Goal: Communication & Community: Answer question/provide support

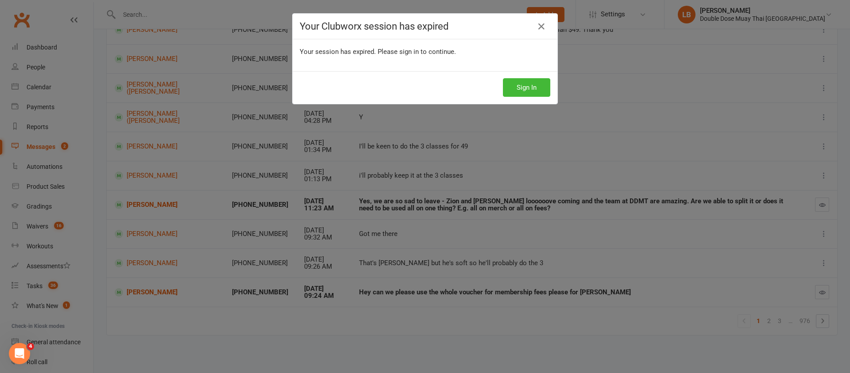
scroll to position [130, 0]
click at [531, 87] on button "Sign In" at bounding box center [526, 87] width 47 height 19
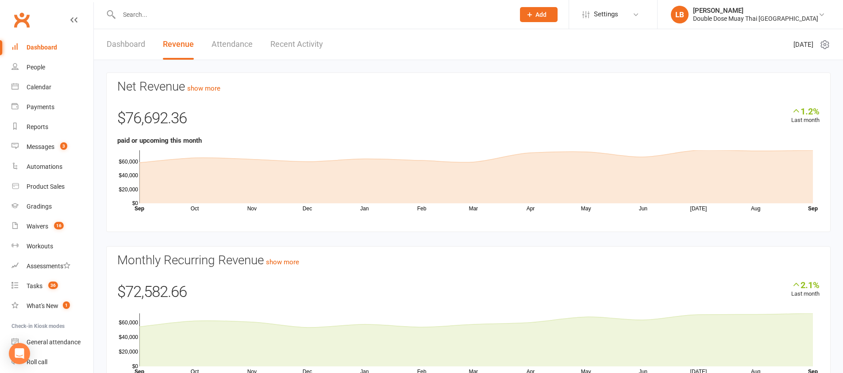
scroll to position [2, 0]
click at [57, 151] on link "Messages 3" at bounding box center [53, 147] width 82 height 20
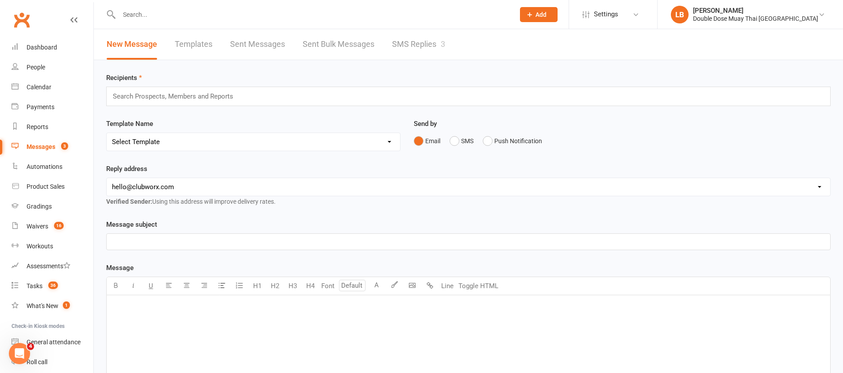
click at [419, 39] on link "SMS Replies 3" at bounding box center [418, 44] width 53 height 31
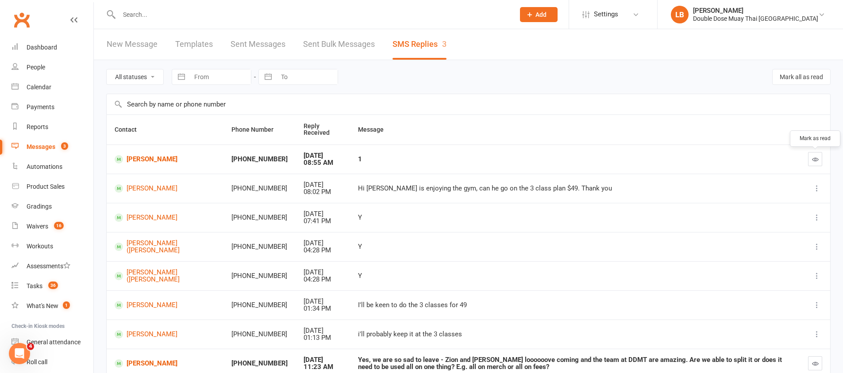
click at [815, 155] on button "button" at bounding box center [815, 159] width 14 height 14
click at [159, 158] on link "[PERSON_NAME]" at bounding box center [165, 159] width 101 height 8
click at [0, 0] on div "Loading" at bounding box center [0, 0] width 0 height 0
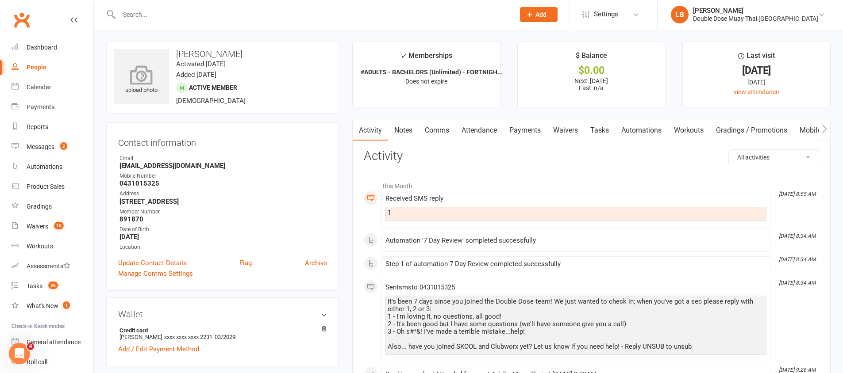
click at [145, 84] on icon at bounding box center [141, 74] width 61 height 19
drag, startPoint x: 213, startPoint y: 166, endPoint x: 119, endPoint y: 163, distance: 93.4
click at [119, 163] on strong "[EMAIL_ADDRESS][DOMAIN_NAME]" at bounding box center [223, 166] width 208 height 8
copy strong "[EMAIL_ADDRESS][DOMAIN_NAME]"
click at [442, 132] on link "Comms" at bounding box center [437, 130] width 37 height 20
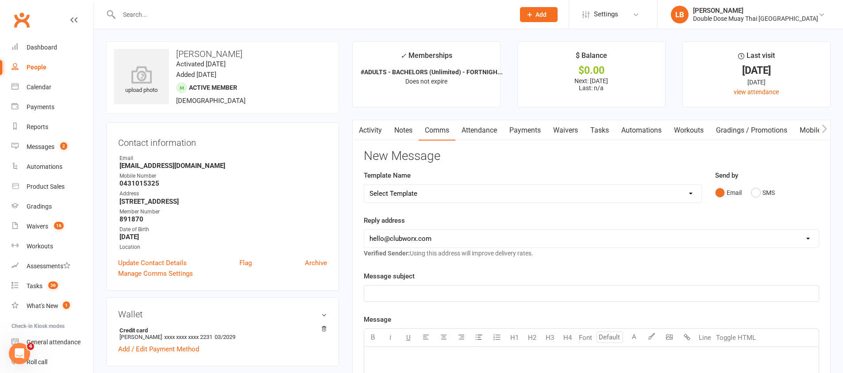
click at [750, 190] on div "Email SMS" at bounding box center [767, 193] width 104 height 17
click at [753, 196] on button "SMS" at bounding box center [763, 193] width 24 height 17
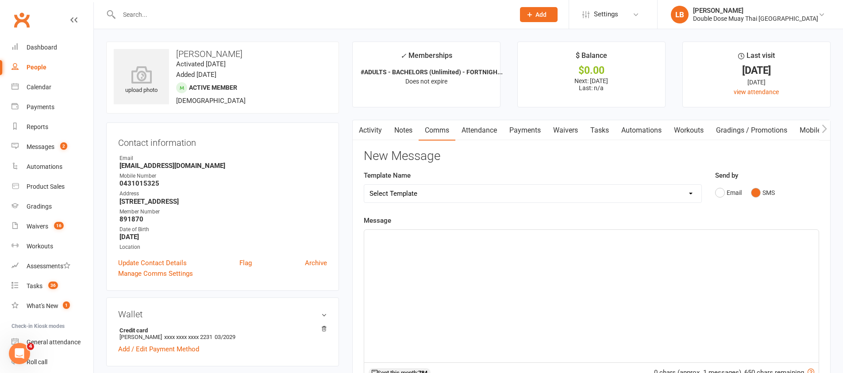
click at [539, 249] on div "﻿" at bounding box center [591, 296] width 454 height 133
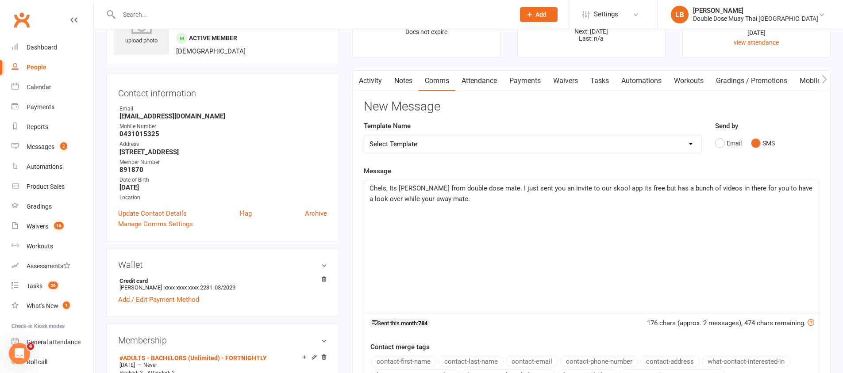
scroll to position [193, 0]
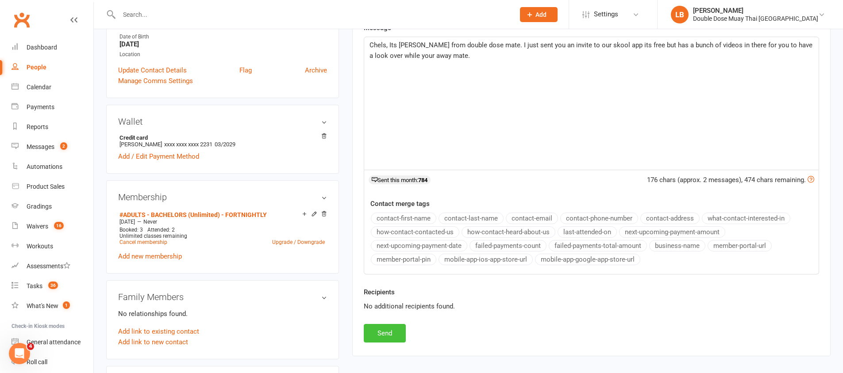
click at [392, 337] on button "Send" at bounding box center [385, 333] width 42 height 19
click at [392, 337] on div "New Message Template Name Select Template [Email] Cancellation Confirmation Ema…" at bounding box center [591, 150] width 455 height 386
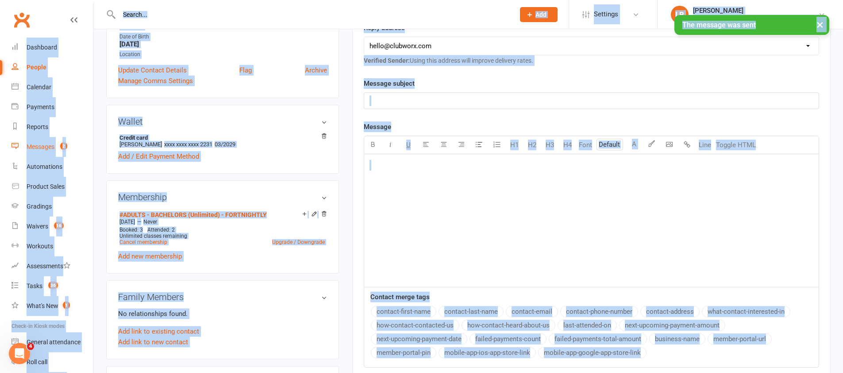
click at [38, 142] on link "Messages 2" at bounding box center [53, 147] width 82 height 20
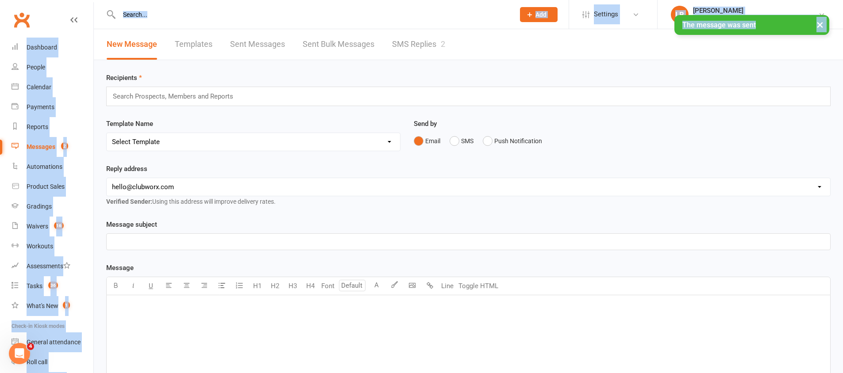
click at [423, 47] on link "SMS Replies 2" at bounding box center [418, 44] width 53 height 31
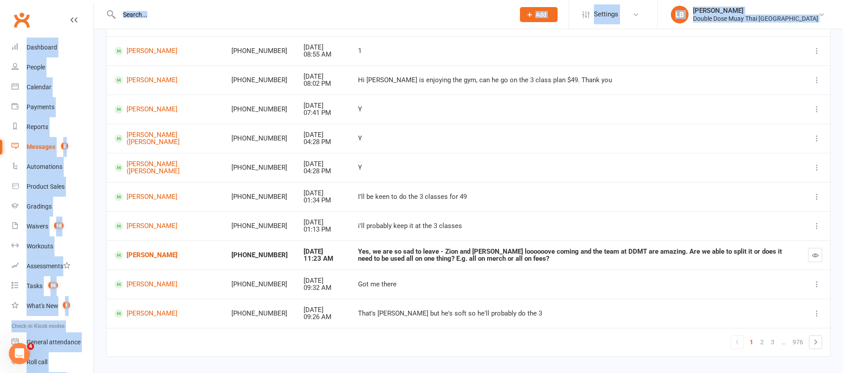
scroll to position [130, 0]
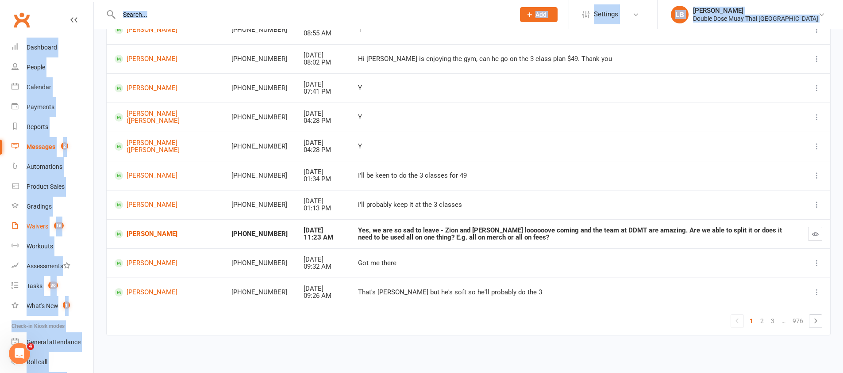
click at [44, 234] on link "Waivers 16" at bounding box center [53, 227] width 82 height 20
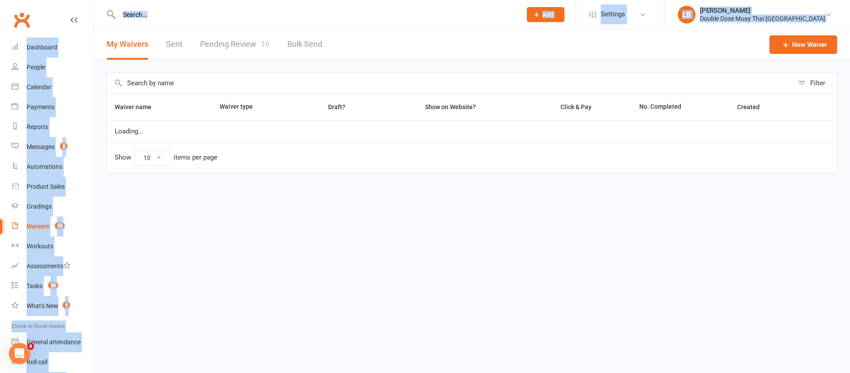
select select "100"
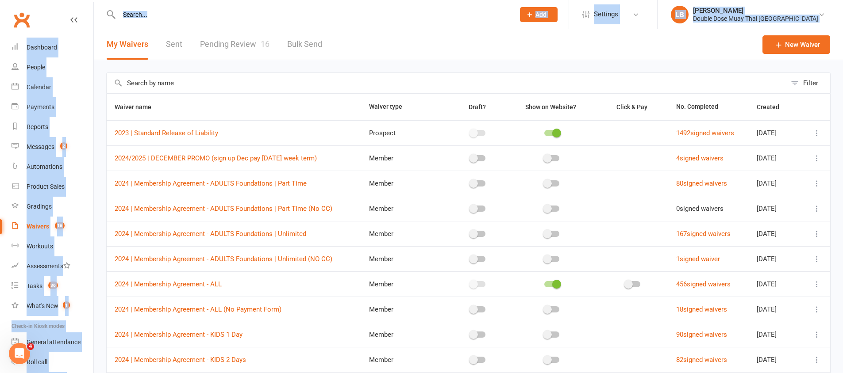
click at [226, 36] on link "Pending Review 16" at bounding box center [234, 44] width 69 height 31
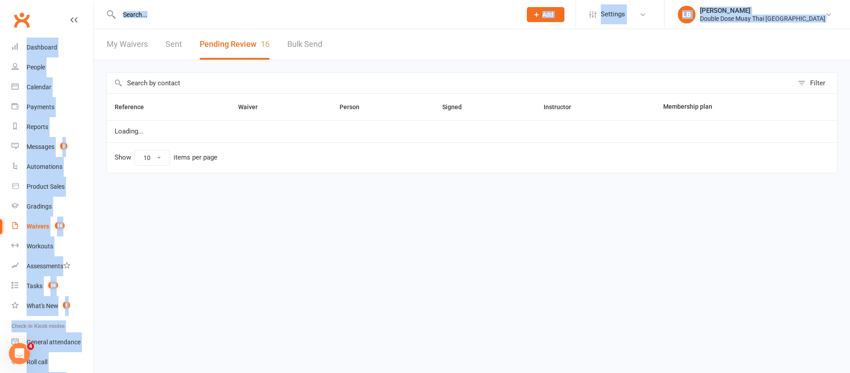
select select "100"
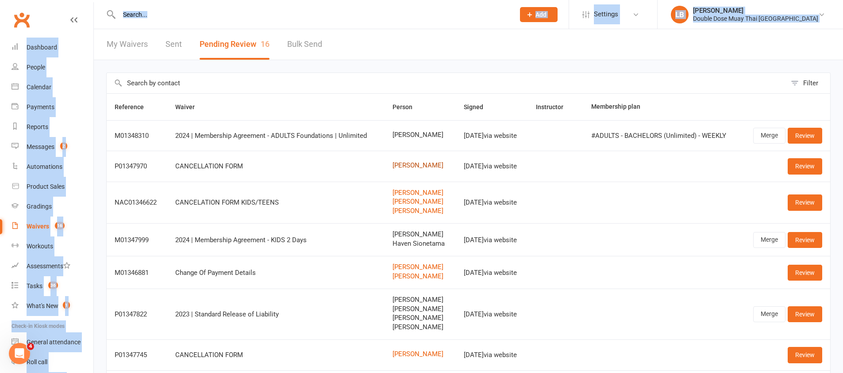
click at [408, 168] on link "[PERSON_NAME]" at bounding box center [419, 166] width 55 height 8
click at [0, 0] on div "Loading" at bounding box center [0, 0] width 0 height 0
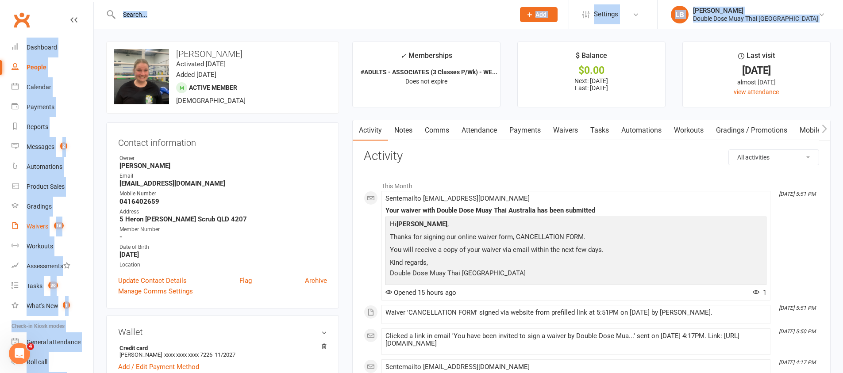
click at [48, 221] on link "Waivers 16" at bounding box center [53, 227] width 82 height 20
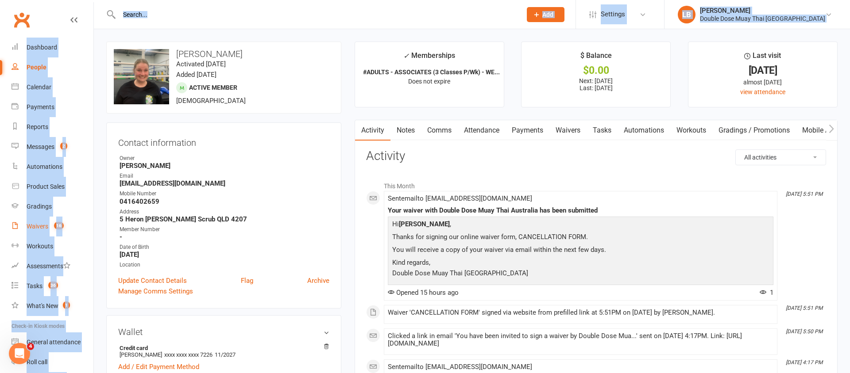
select select "100"
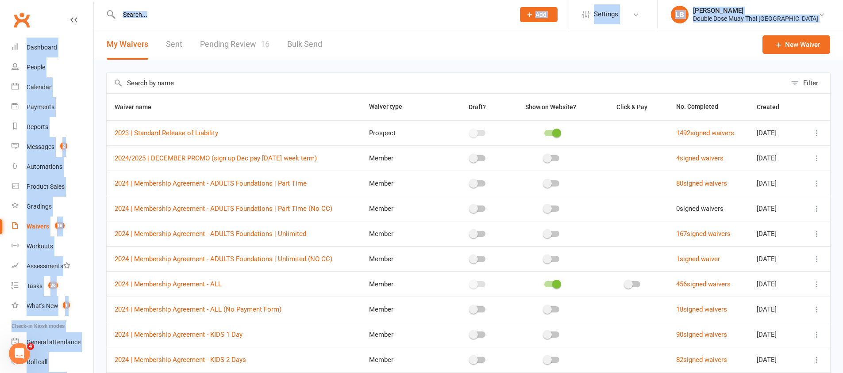
click at [246, 42] on link "Pending Review 16" at bounding box center [234, 44] width 69 height 31
select select "100"
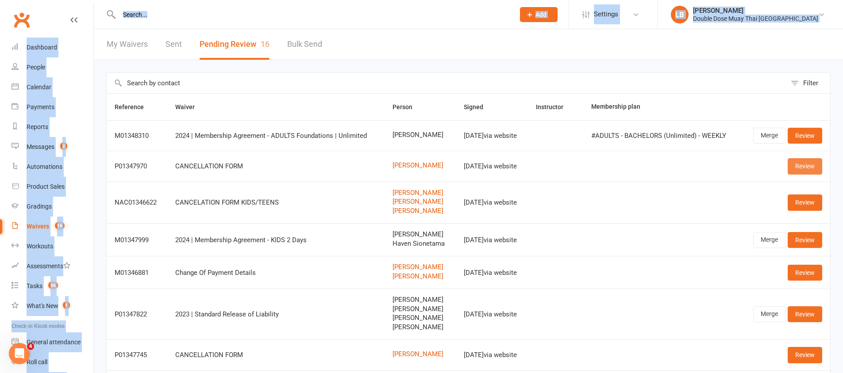
click at [809, 170] on link "Review" at bounding box center [805, 166] width 35 height 16
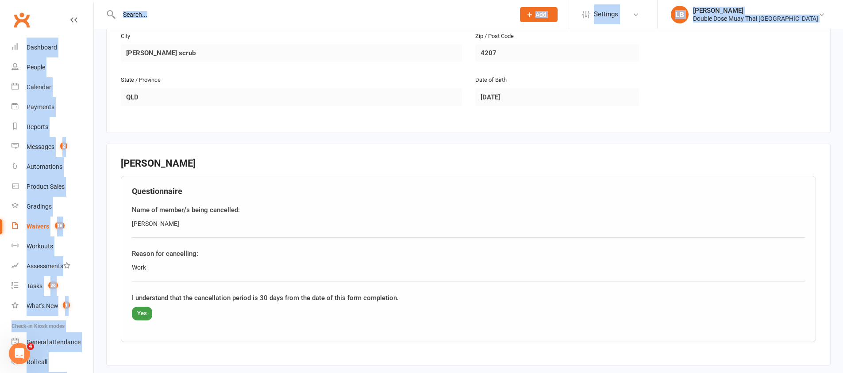
scroll to position [292, 0]
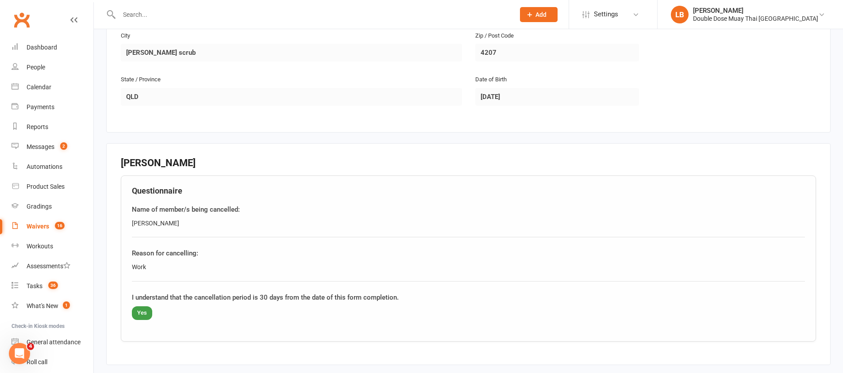
drag, startPoint x: 275, startPoint y: 297, endPoint x: 387, endPoint y: 305, distance: 112.3
click at [387, 305] on div "I understand that the cancellation period is 30 days from the date of this form…" at bounding box center [468, 306] width 673 height 28
drag, startPoint x: 204, startPoint y: 269, endPoint x: 182, endPoint y: 194, distance: 78.0
click at [146, 196] on div "Questionnaire Name of member/s being cancelled: [PERSON_NAME] for cancelling: W…" at bounding box center [468, 259] width 695 height 166
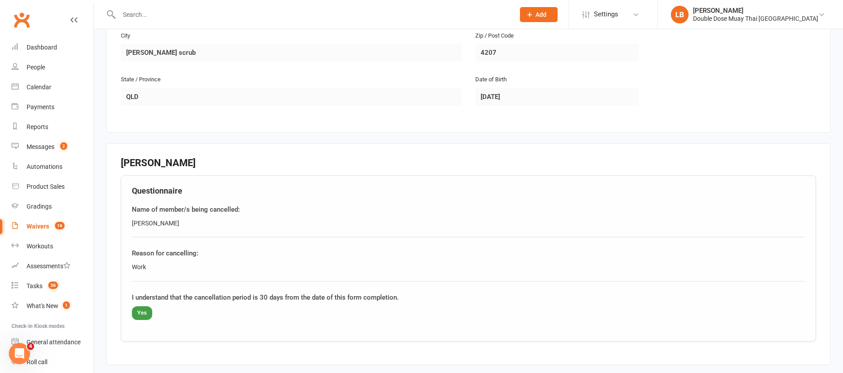
click at [278, 154] on fieldset "[PERSON_NAME] Questionnaire Name of member/s being cancelled: [PERSON_NAME] for…" at bounding box center [468, 254] width 724 height 222
click at [66, 40] on link "Dashboard" at bounding box center [53, 48] width 82 height 20
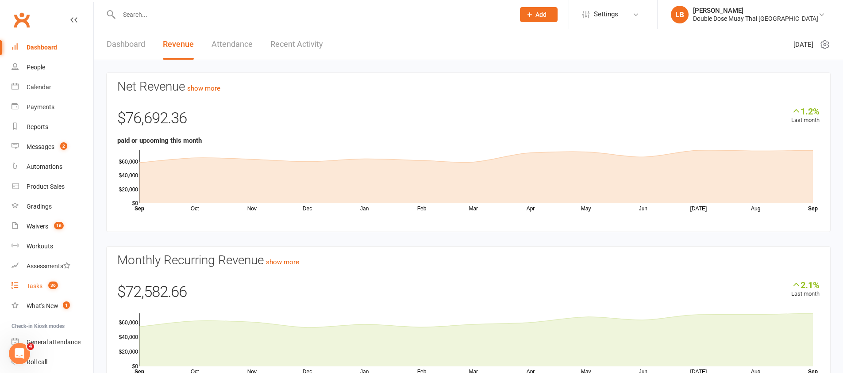
click at [58, 290] on link "Tasks 36" at bounding box center [53, 287] width 82 height 20
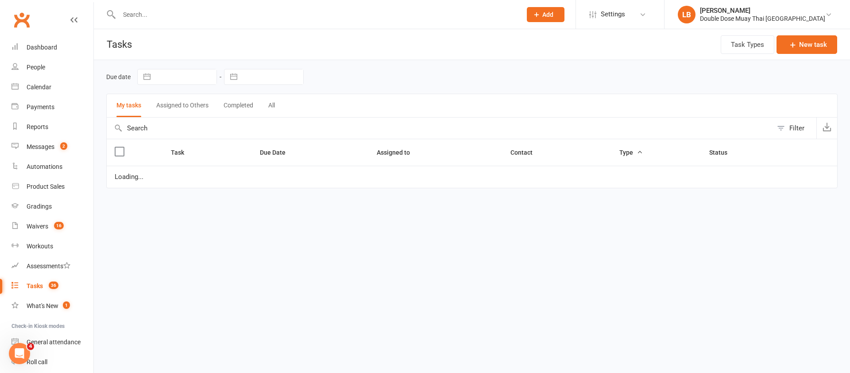
select select "started"
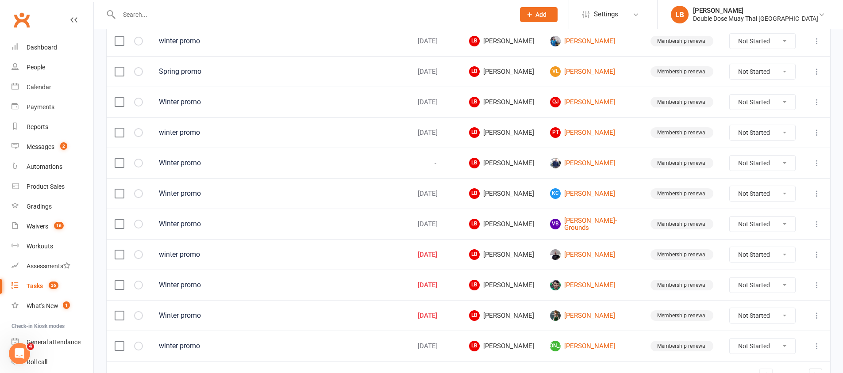
scroll to position [571, 0]
click at [595, 250] on link "[PERSON_NAME]" at bounding box center [592, 253] width 85 height 11
click at [0, 0] on div "Loading" at bounding box center [0, 0] width 0 height 0
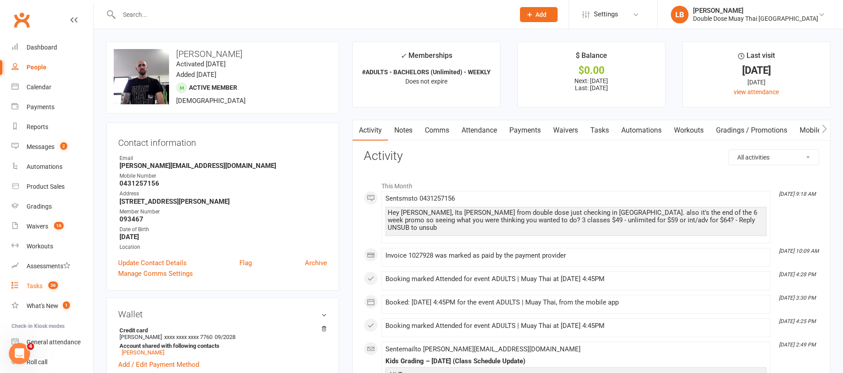
click at [63, 289] on link "Tasks 36" at bounding box center [53, 287] width 82 height 20
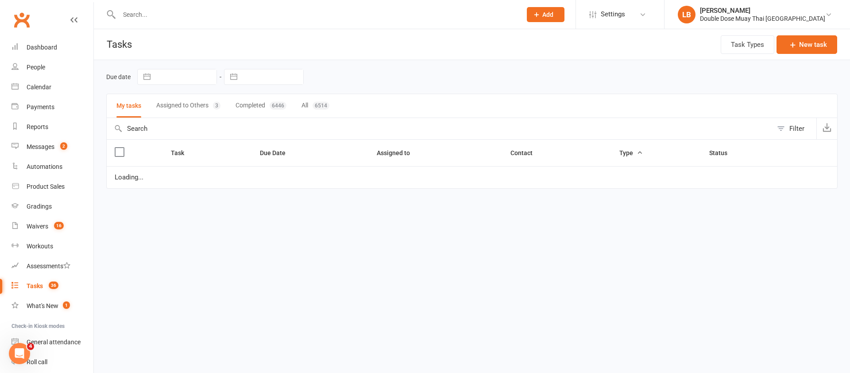
select select "started"
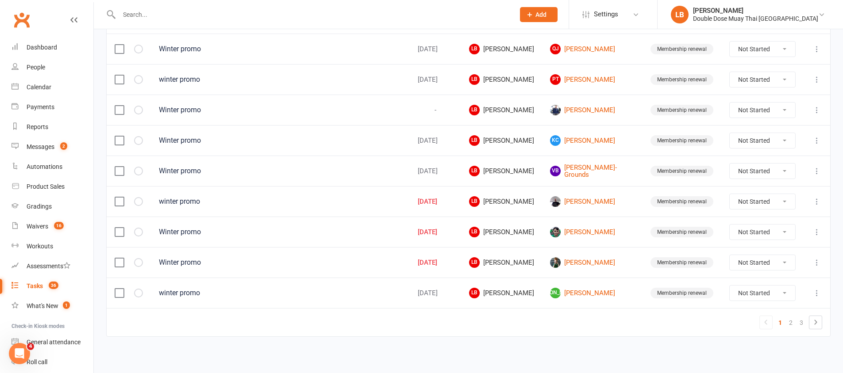
scroll to position [624, 0]
click at [793, 320] on link "2" at bounding box center [790, 321] width 11 height 12
select select "started"
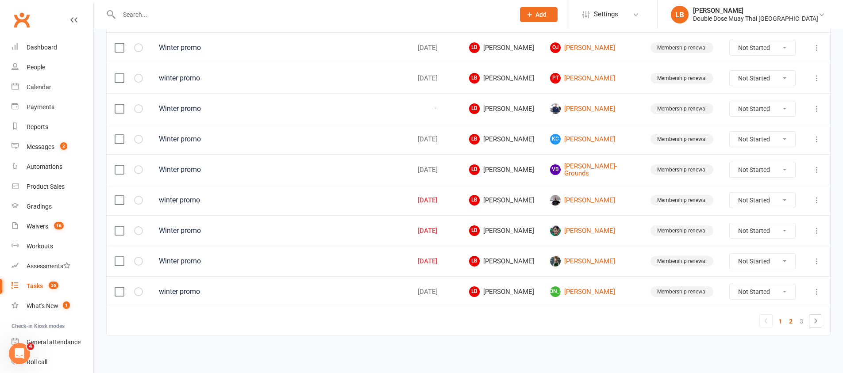
select select "started"
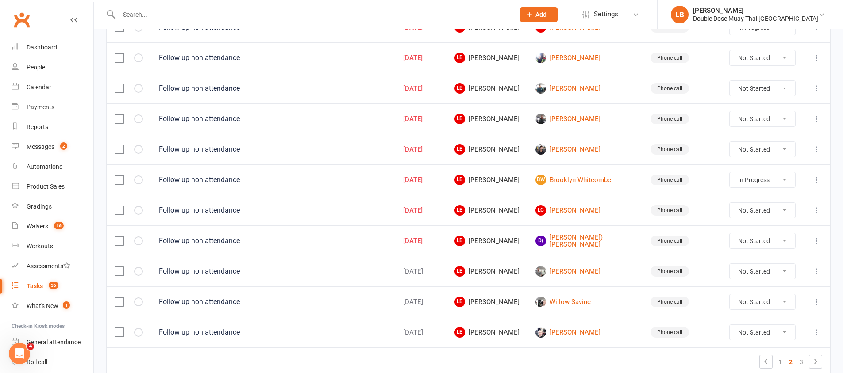
scroll to position [565, 0]
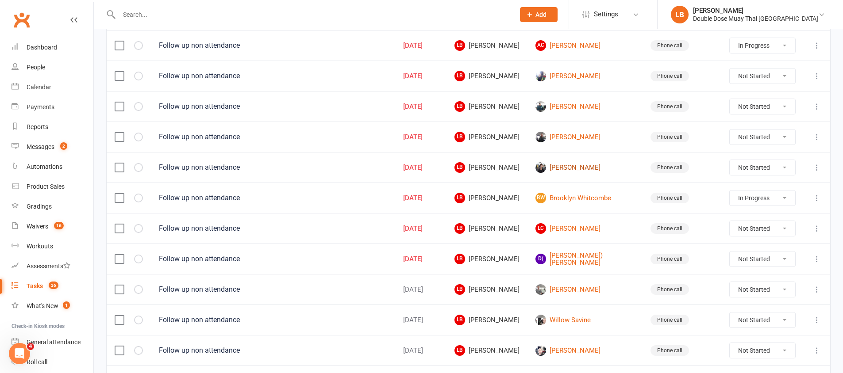
click at [584, 170] on link "[PERSON_NAME]" at bounding box center [584, 167] width 99 height 11
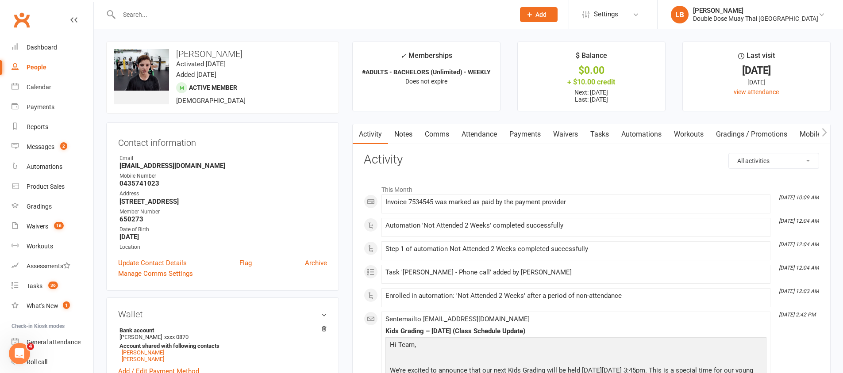
click at [447, 135] on link "Comms" at bounding box center [437, 134] width 37 height 20
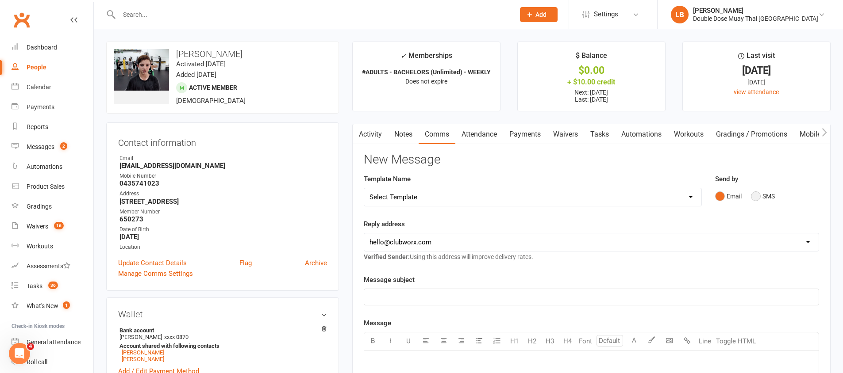
click at [765, 193] on button "SMS" at bounding box center [763, 196] width 24 height 17
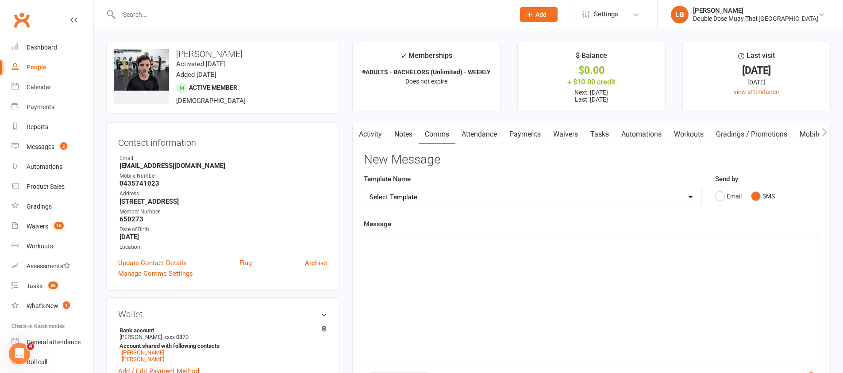
click at [434, 296] on div "﻿" at bounding box center [591, 300] width 454 height 133
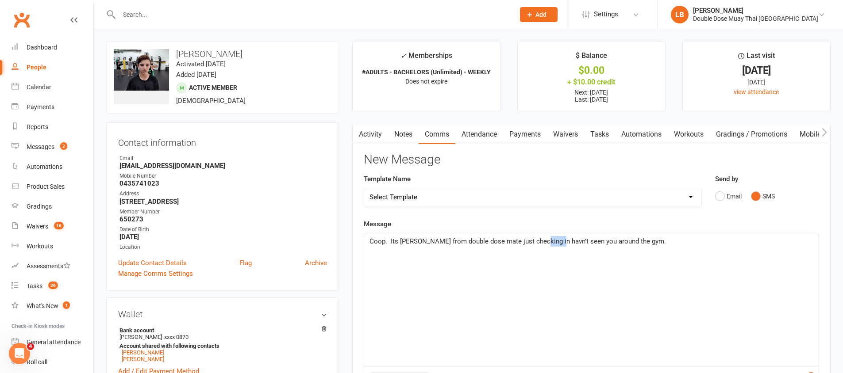
click at [550, 238] on span "Coop. Its [PERSON_NAME] from double dose mate just checking in havn't seen you …" at bounding box center [517, 242] width 296 height 8
click at [547, 240] on span "Coop. Its [PERSON_NAME] from double dose mate just checking in havn't seen you …" at bounding box center [517, 242] width 296 height 8
click at [546, 241] on span "Coop. Its [PERSON_NAME] from double dose mate just checking in havn't seen you …" at bounding box center [517, 242] width 296 height 8
click at [608, 262] on div "Coop. Its [PERSON_NAME] from double dose mate just checking in haven't seen you…" at bounding box center [591, 300] width 454 height 133
click at [399, 242] on span "Coop. Its [PERSON_NAME] from double dose mate just checking in haven't seen you…" at bounding box center [519, 242] width 300 height 8
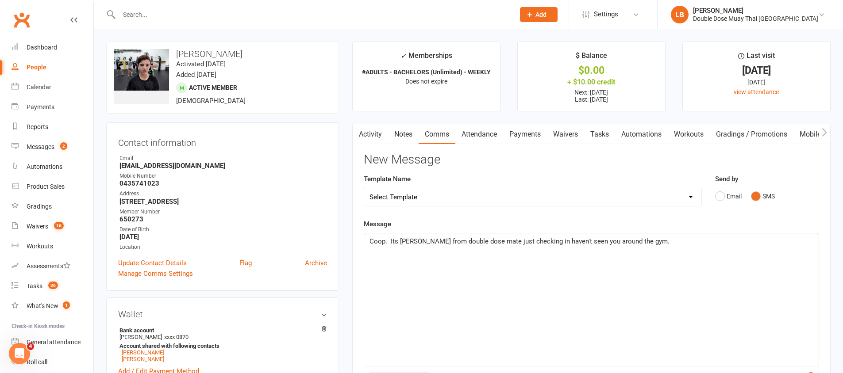
click at [400, 242] on span "Coop. Its [PERSON_NAME] from double dose mate just checking in haven't seen you…" at bounding box center [519, 242] width 300 height 8
click at [645, 242] on p "Coop. Its [PERSON_NAME] from double dose mate just checking in haven't seen you…" at bounding box center [591, 241] width 444 height 11
click at [504, 243] on span "Coop. Its [PERSON_NAME] from double dose mate just checking in haven't seen you…" at bounding box center [519, 242] width 300 height 8
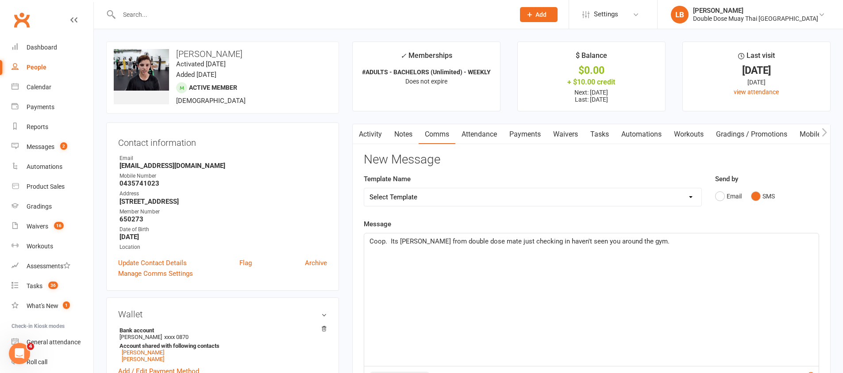
click at [365, 238] on div "Coop. Its [PERSON_NAME] from double dose mate just checking in haven't seen you…" at bounding box center [591, 300] width 454 height 133
drag, startPoint x: 427, startPoint y: 250, endPoint x: 582, endPoint y: 247, distance: 154.9
click at [566, 247] on div "Coop. Its [PERSON_NAME] from double dose mate just checking in haven't seen you…" at bounding box center [591, 300] width 454 height 133
click at [614, 248] on div "Coop. Its [PERSON_NAME] from double dose mate just checking in haven't seen you…" at bounding box center [591, 300] width 454 height 133
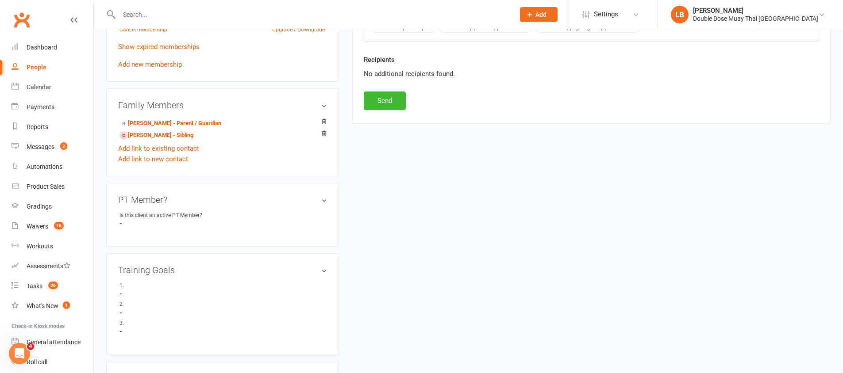
scroll to position [431, 0]
click at [377, 96] on button "Send" at bounding box center [385, 98] width 42 height 19
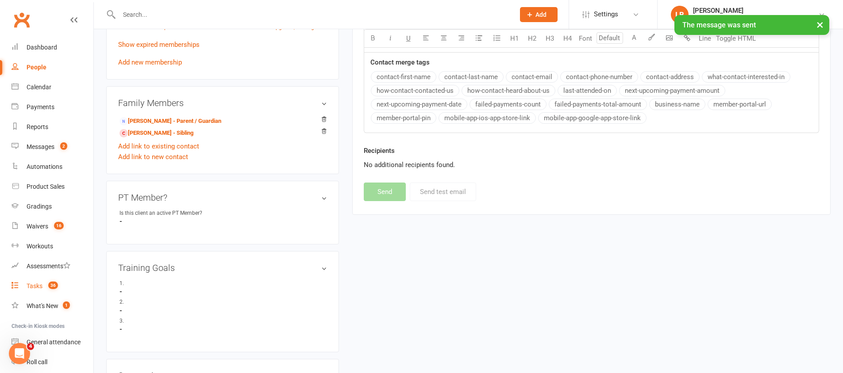
click at [48, 283] on count-badge "36" at bounding box center [51, 286] width 14 height 7
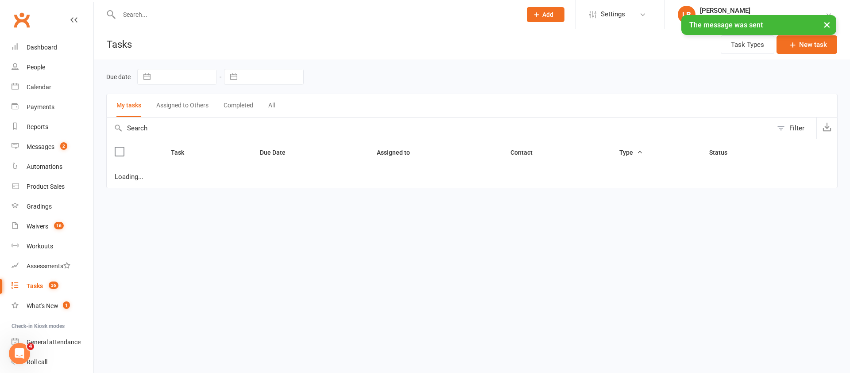
select select "started"
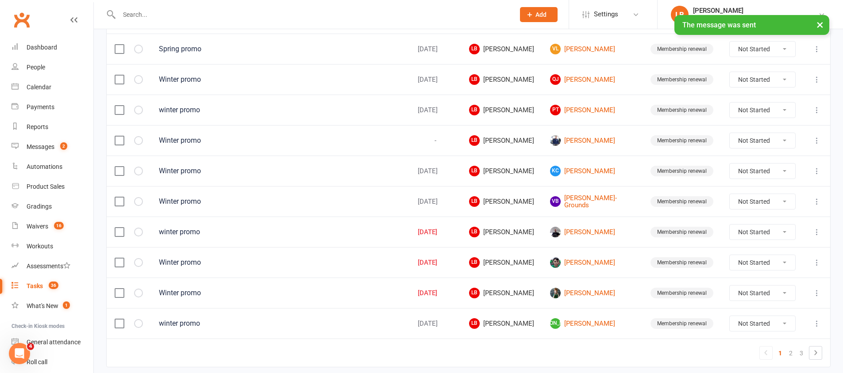
scroll to position [624, 0]
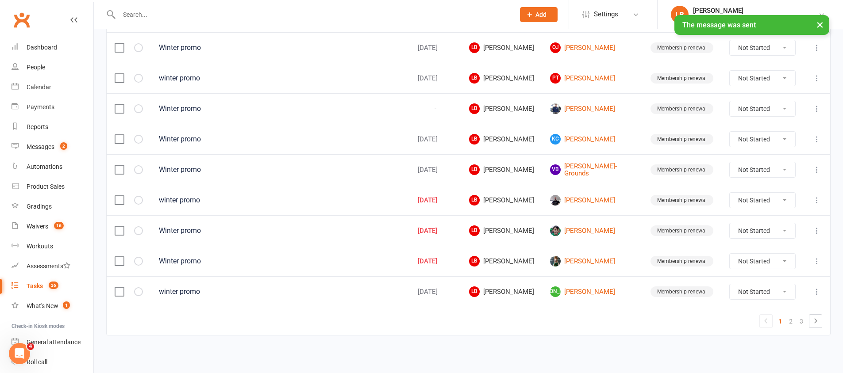
drag, startPoint x: 790, startPoint y: 323, endPoint x: 796, endPoint y: 328, distance: 7.5
click at [790, 323] on link "2" at bounding box center [790, 321] width 11 height 12
select select "started"
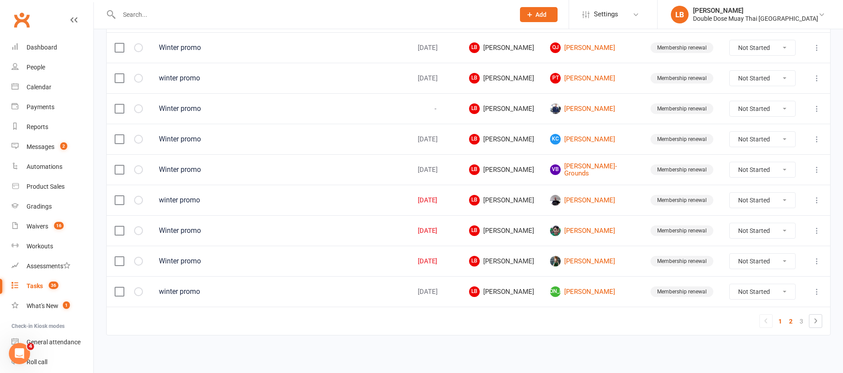
select select "started"
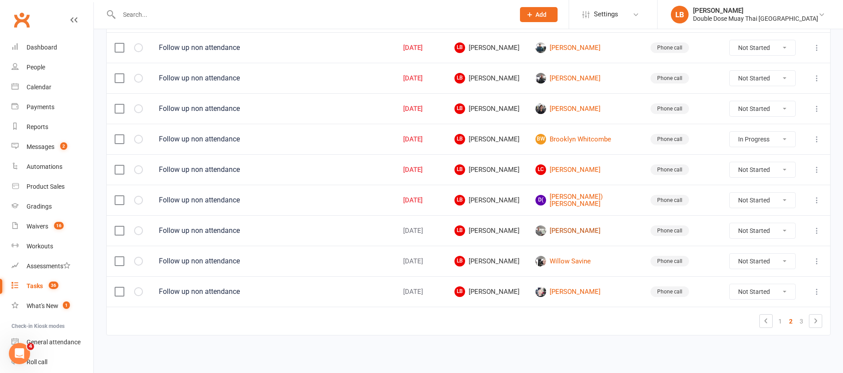
click at [579, 231] on link "[PERSON_NAME]" at bounding box center [584, 231] width 99 height 11
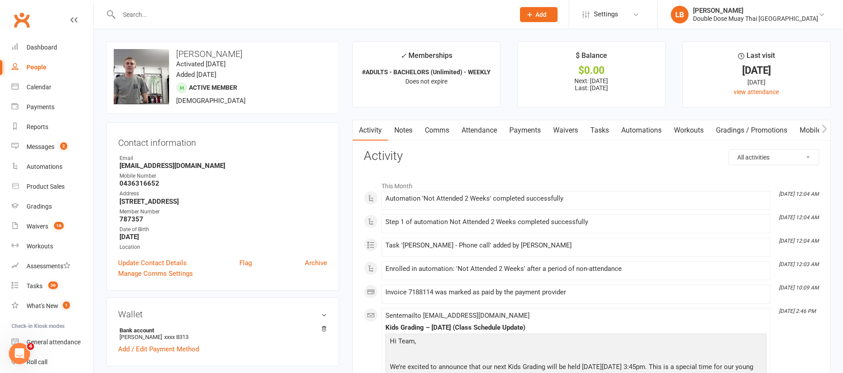
click at [438, 131] on link "Comms" at bounding box center [437, 130] width 37 height 20
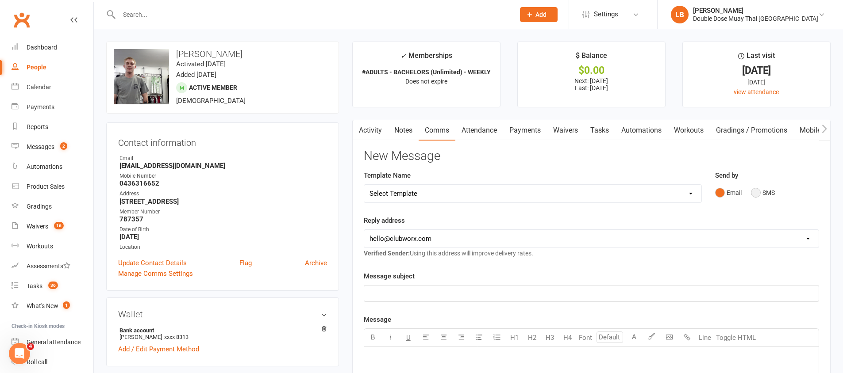
click at [759, 194] on button "SMS" at bounding box center [763, 193] width 24 height 17
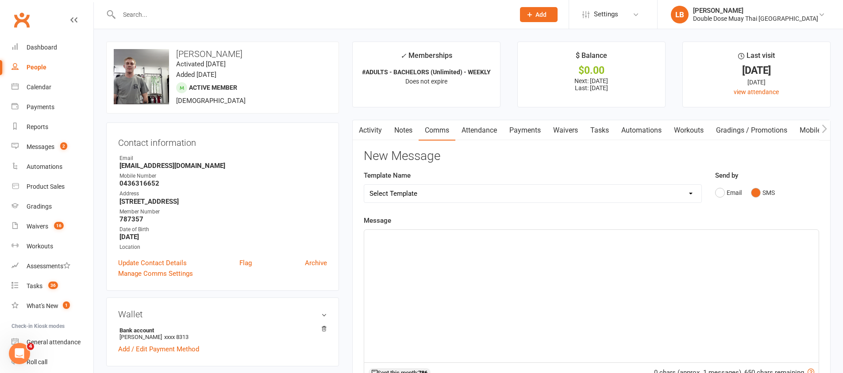
click at [466, 321] on div "﻿" at bounding box center [591, 296] width 454 height 133
click at [537, 240] on span "Seany its [PERSON_NAME] from Double dose man just checking in i havent seen you…" at bounding box center [500, 238] width 263 height 8
click at [553, 238] on span "Seany its [PERSON_NAME] from Double dose man just checking in I havent seen you…" at bounding box center [500, 238] width 263 height 8
click at [613, 234] on p "Seany its [PERSON_NAME] from Double dose man just checking in I haven't seen yo…" at bounding box center [591, 238] width 444 height 11
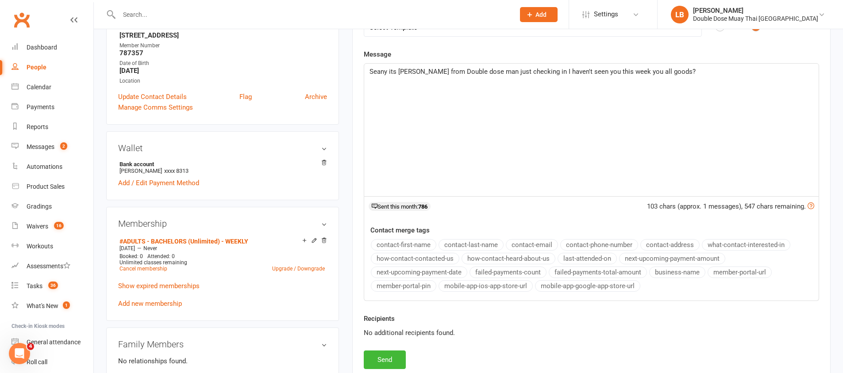
scroll to position [230, 0]
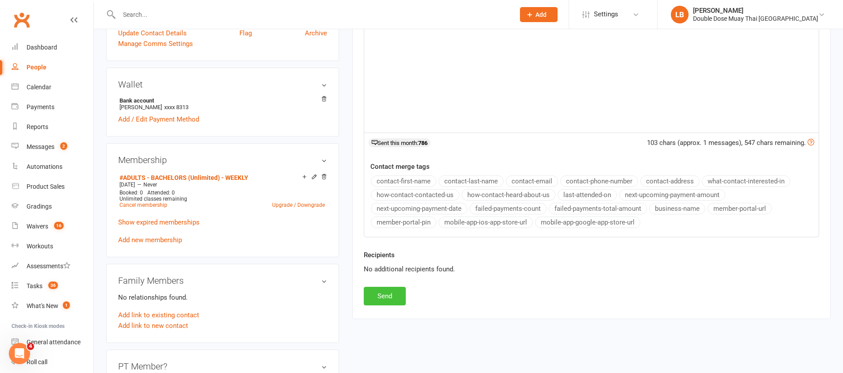
drag, startPoint x: 381, startPoint y: 298, endPoint x: 390, endPoint y: 290, distance: 12.0
click at [381, 298] on button "Send" at bounding box center [385, 296] width 42 height 19
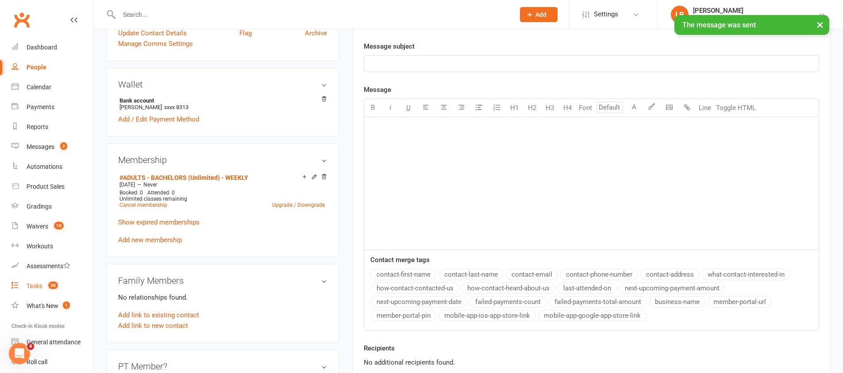
click at [58, 288] on count-badge "36" at bounding box center [51, 286] width 14 height 7
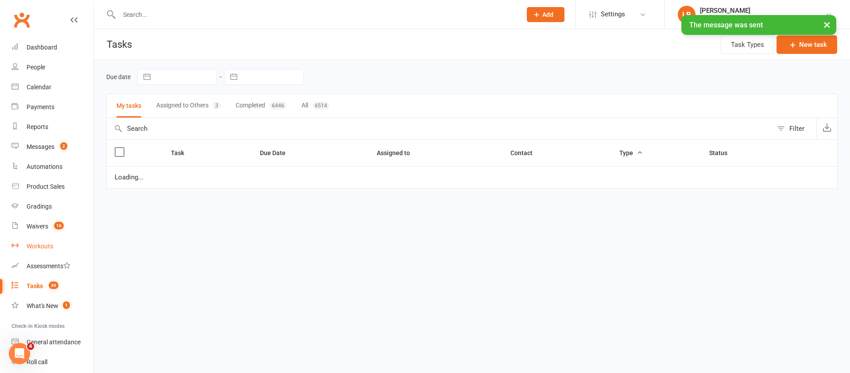
select select "started"
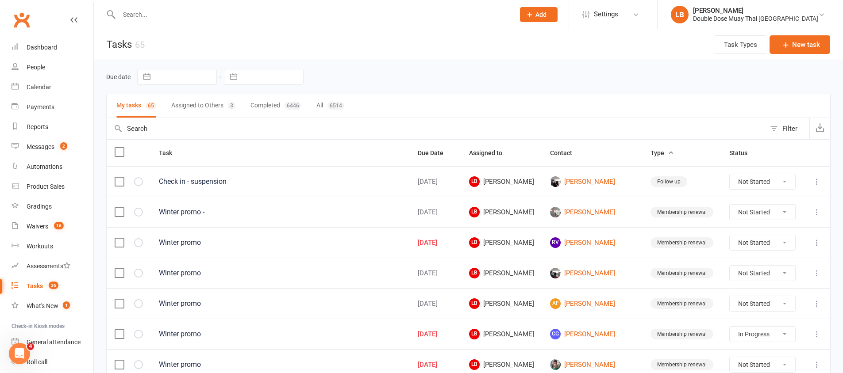
click at [196, 15] on input "text" at bounding box center [312, 14] width 392 height 12
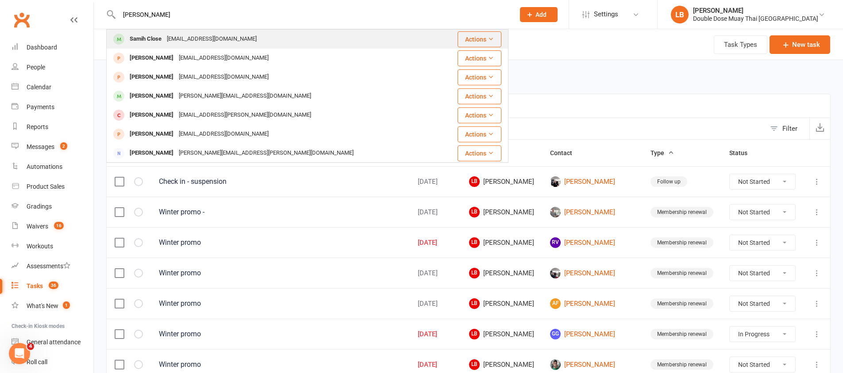
type input "[PERSON_NAME]"
click at [172, 34] on div "[EMAIL_ADDRESS][DOMAIN_NAME]" at bounding box center [211, 39] width 95 height 13
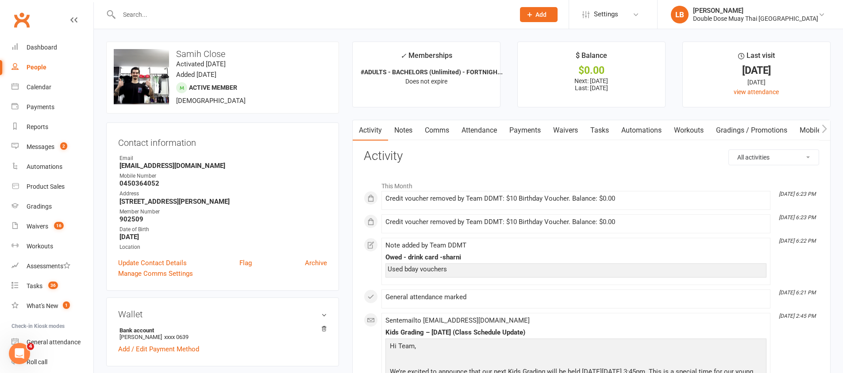
click at [514, 129] on link "Payments" at bounding box center [525, 130] width 44 height 20
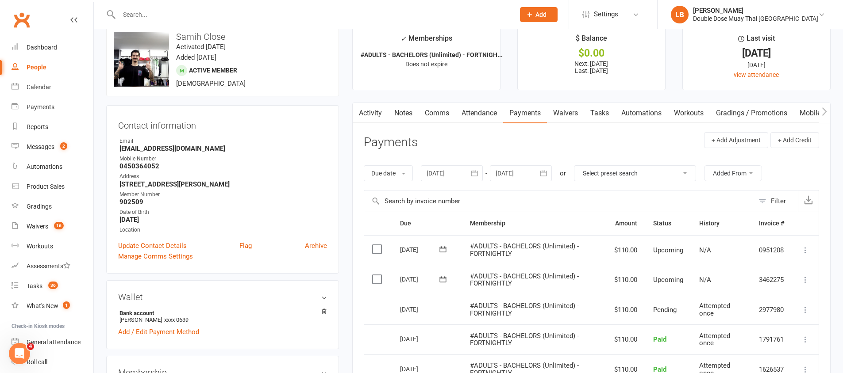
scroll to position [24, 0]
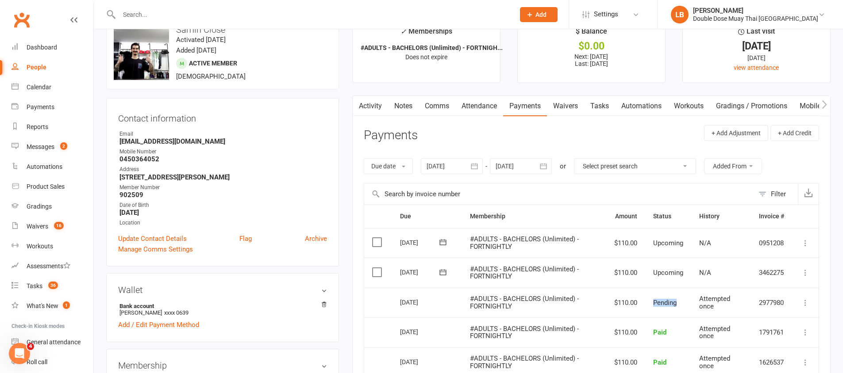
drag, startPoint x: 678, startPoint y: 307, endPoint x: 646, endPoint y: 306, distance: 31.4
click at [646, 306] on td "Pending" at bounding box center [668, 303] width 46 height 30
click at [373, 106] on link "Activity" at bounding box center [370, 106] width 35 height 20
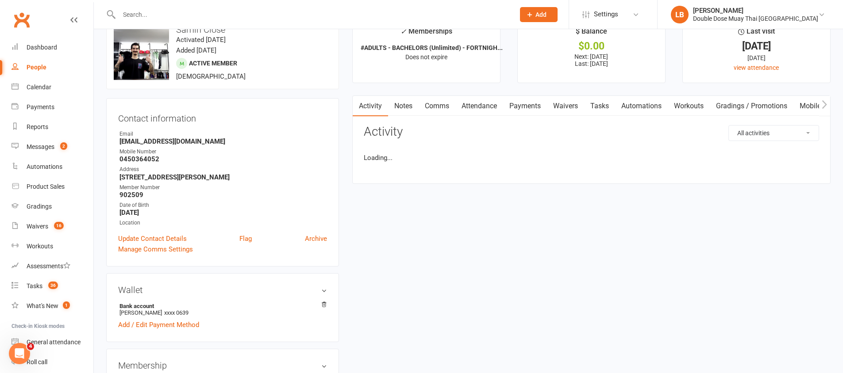
click at [373, 106] on link "Activity" at bounding box center [370, 106] width 35 height 20
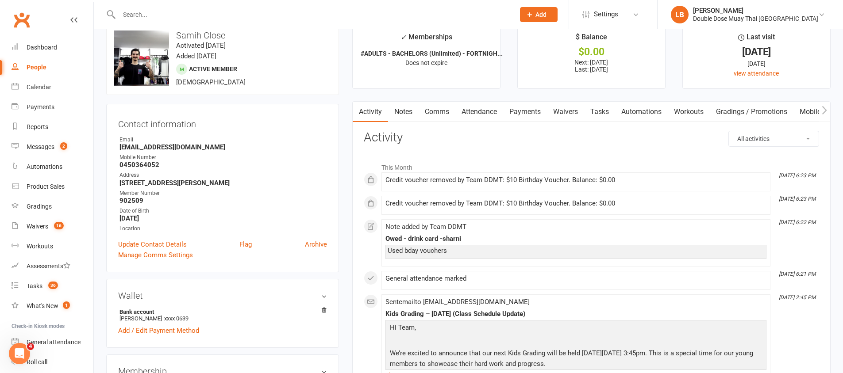
scroll to position [17, 0]
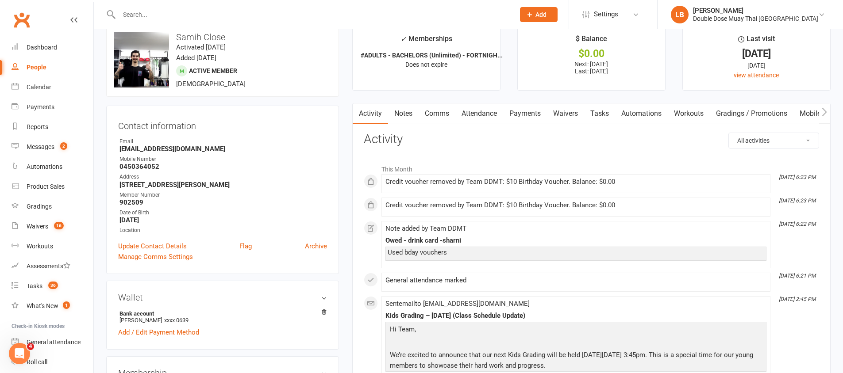
click at [514, 111] on link "Payments" at bounding box center [525, 114] width 44 height 20
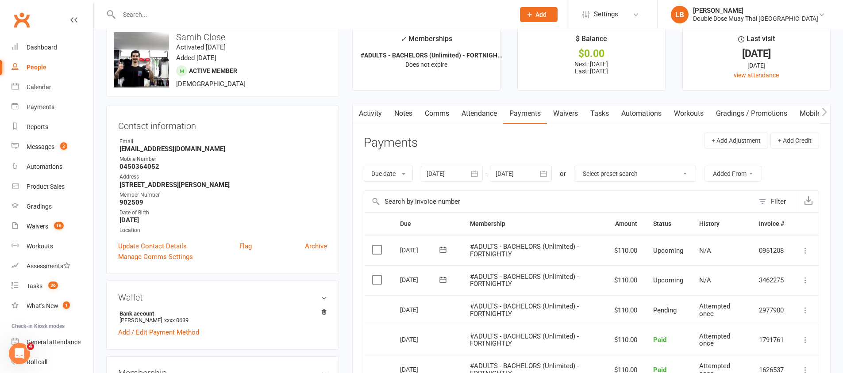
click at [402, 314] on div "[DATE]" at bounding box center [420, 310] width 41 height 14
click at [404, 312] on div "[DATE]" at bounding box center [420, 310] width 41 height 14
drag, startPoint x: 406, startPoint y: 310, endPoint x: 400, endPoint y: 312, distance: 6.6
click at [400, 312] on div "[DATE]" at bounding box center [420, 310] width 41 height 14
click at [399, 312] on td "[DATE]" at bounding box center [427, 311] width 70 height 30
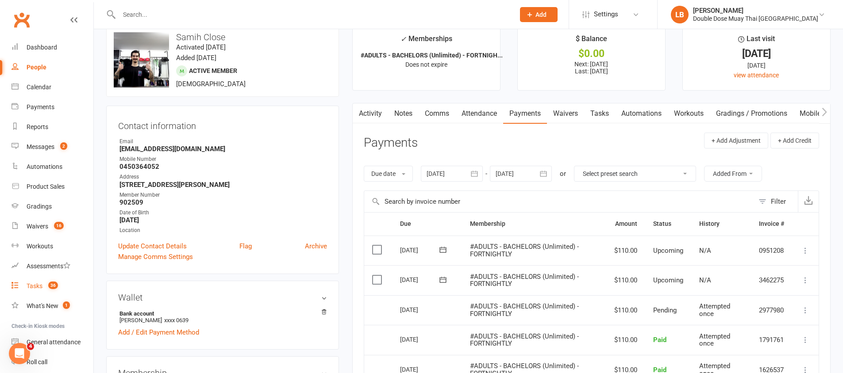
click at [49, 292] on link "Tasks 36" at bounding box center [53, 287] width 82 height 20
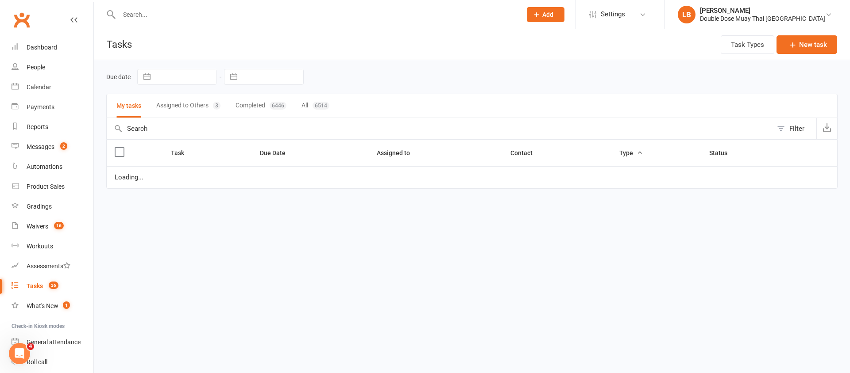
select select "started"
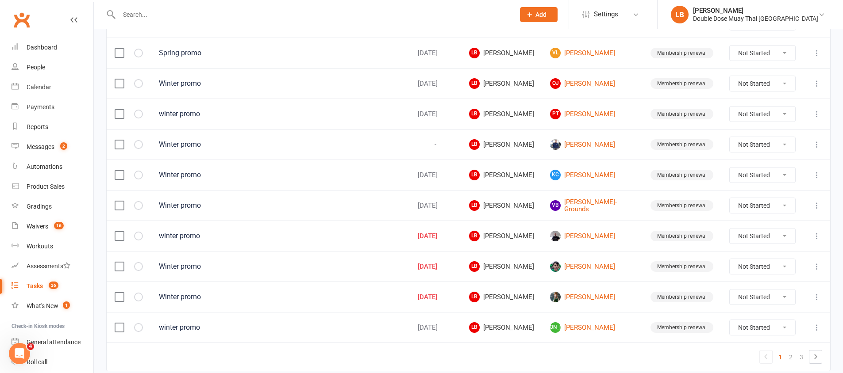
scroll to position [624, 0]
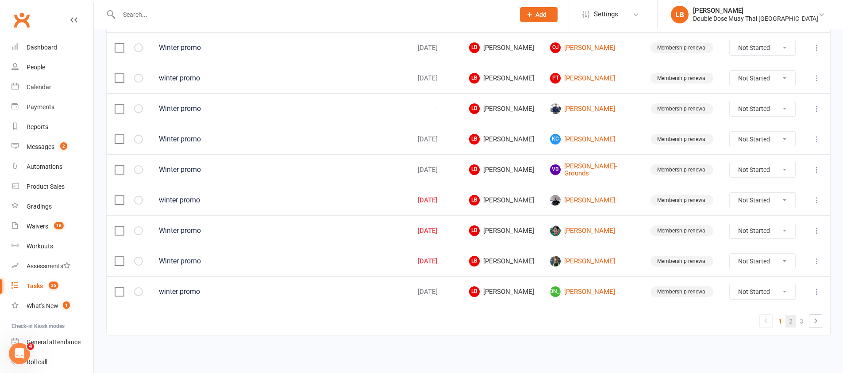
click at [791, 320] on link "2" at bounding box center [790, 321] width 11 height 12
select select "started"
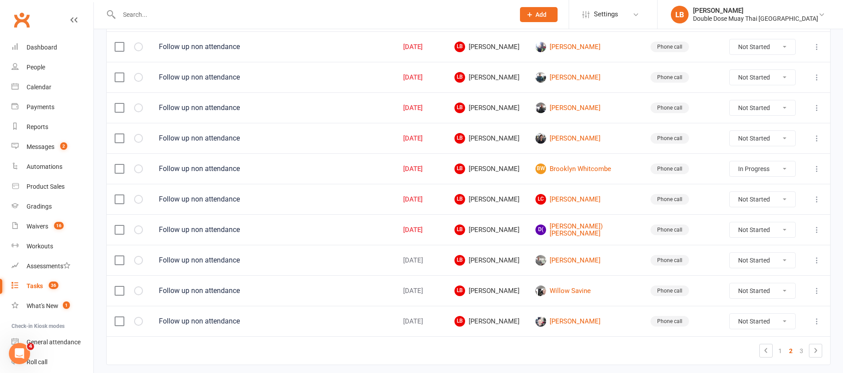
scroll to position [545, 0]
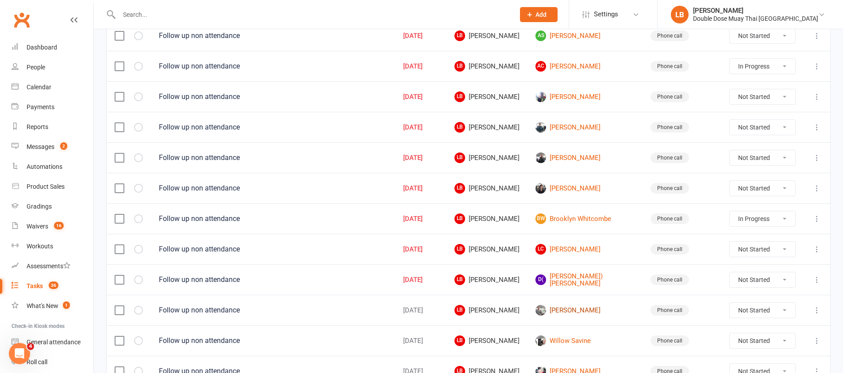
click at [585, 308] on link "[PERSON_NAME]" at bounding box center [584, 310] width 99 height 11
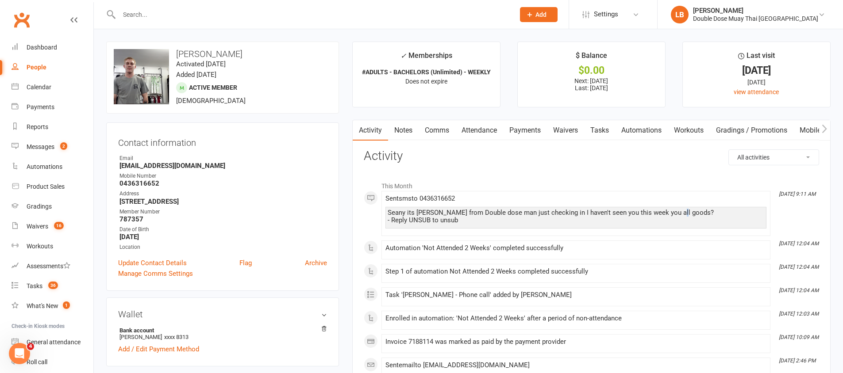
drag, startPoint x: 673, startPoint y: 212, endPoint x: 538, endPoint y: 208, distance: 134.6
click at [539, 208] on div "Seany its [PERSON_NAME] from Double dose man just checking in I haven't seen yo…" at bounding box center [575, 218] width 381 height 22
click at [709, 208] on div "Seany its [PERSON_NAME] from Double dose man just checking in I haven't seen yo…" at bounding box center [575, 218] width 381 height 22
drag, startPoint x: 682, startPoint y: 211, endPoint x: 377, endPoint y: 210, distance: 304.9
click at [377, 210] on div "This Month [DATE] 9:11 AM Sent sms to [PHONE_NUMBER] [PERSON_NAME] its [PERSON_…" at bounding box center [591, 332] width 455 height 310
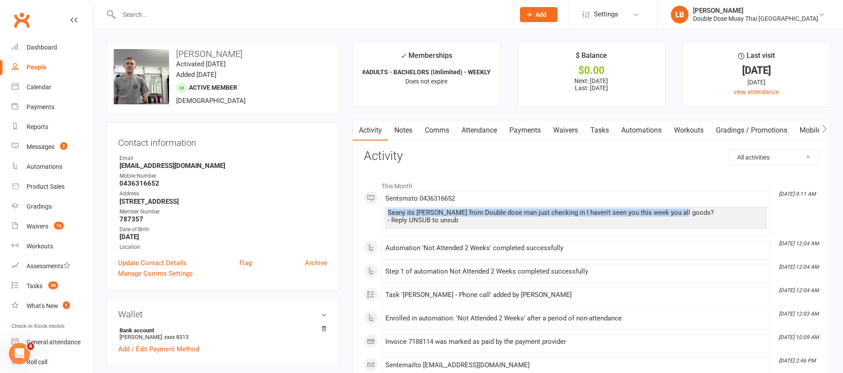
copy div "Seany its [PERSON_NAME] from Double dose man just checking in I haven't seen yo…"
click at [57, 222] on span "16" at bounding box center [59, 226] width 10 height 8
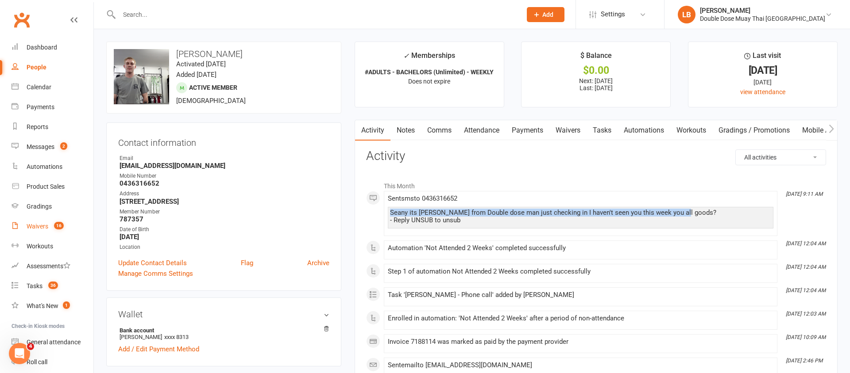
select select "100"
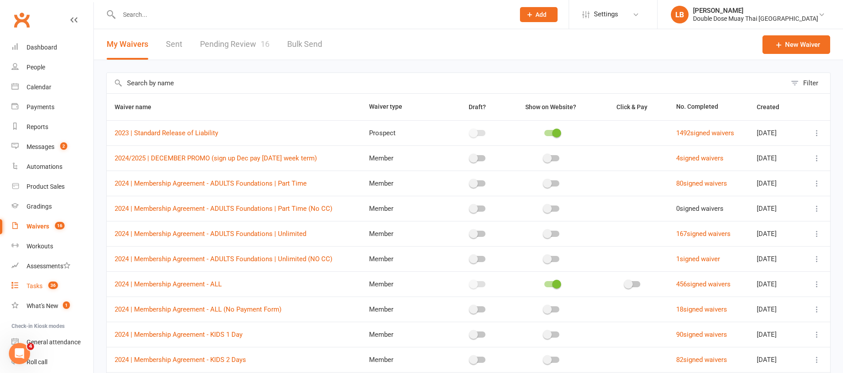
click at [51, 282] on span "36" at bounding box center [53, 286] width 10 height 8
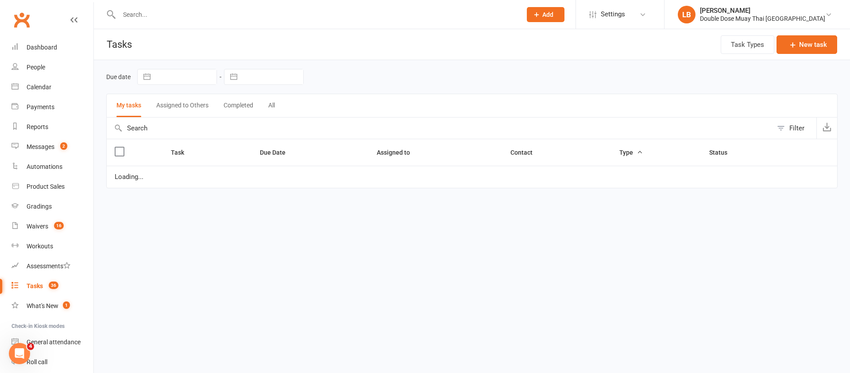
select select "started"
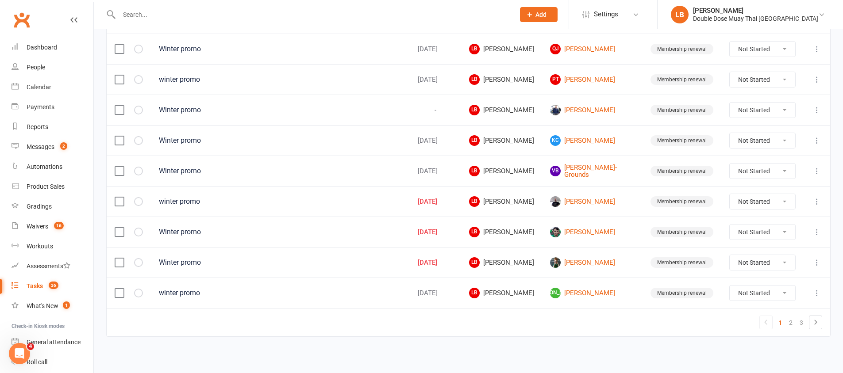
scroll to position [624, 0]
click at [792, 318] on link "2" at bounding box center [790, 321] width 11 height 12
select select "started"
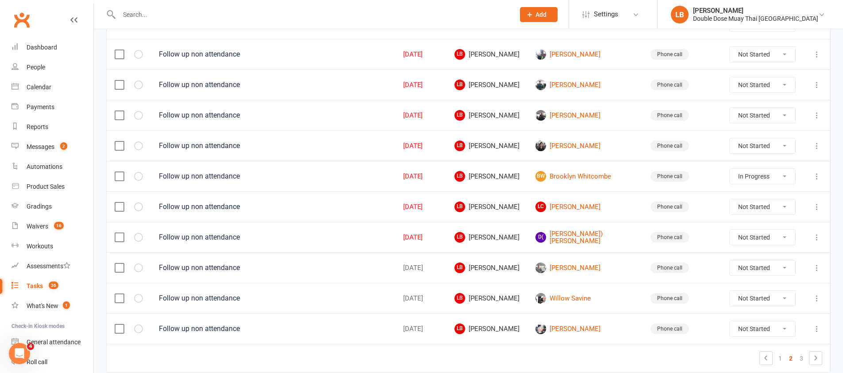
scroll to position [559, 0]
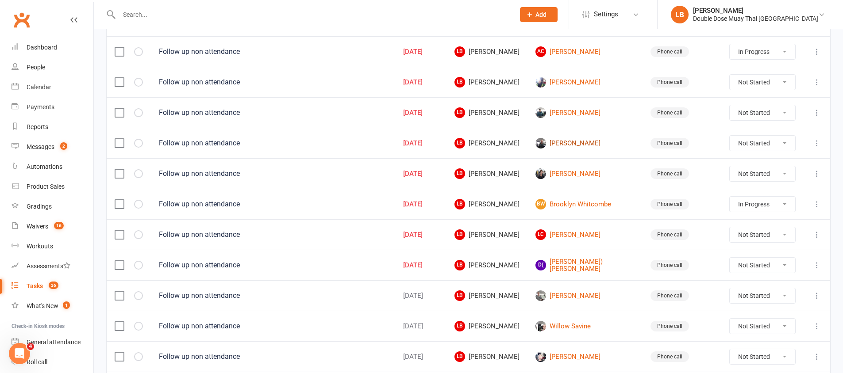
click at [581, 140] on link "[PERSON_NAME]" at bounding box center [584, 143] width 99 height 11
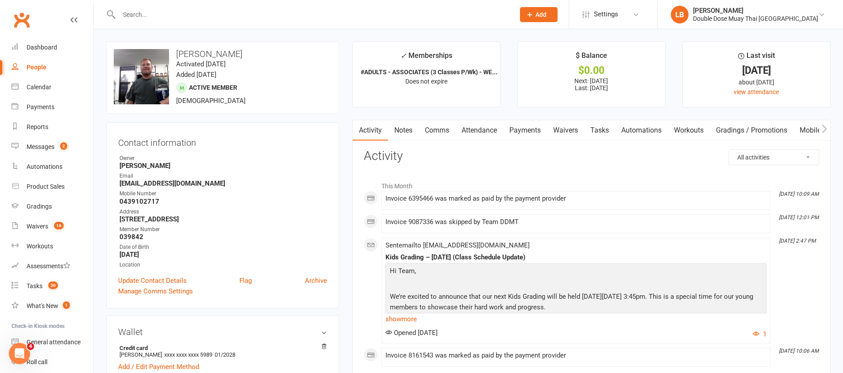
click at [445, 131] on link "Comms" at bounding box center [437, 130] width 37 height 20
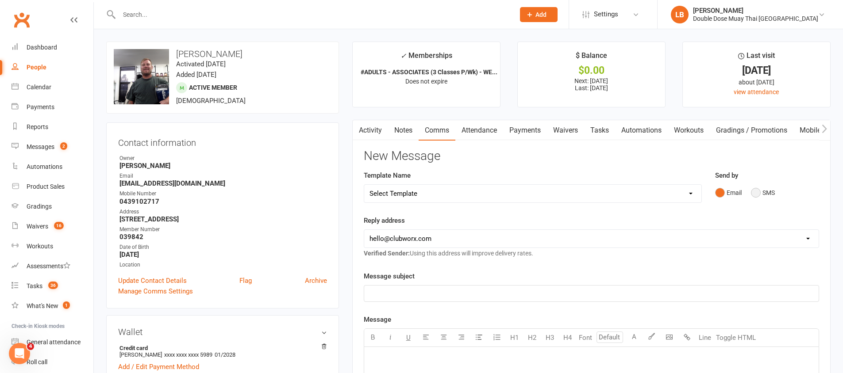
click at [752, 192] on button "SMS" at bounding box center [763, 193] width 24 height 17
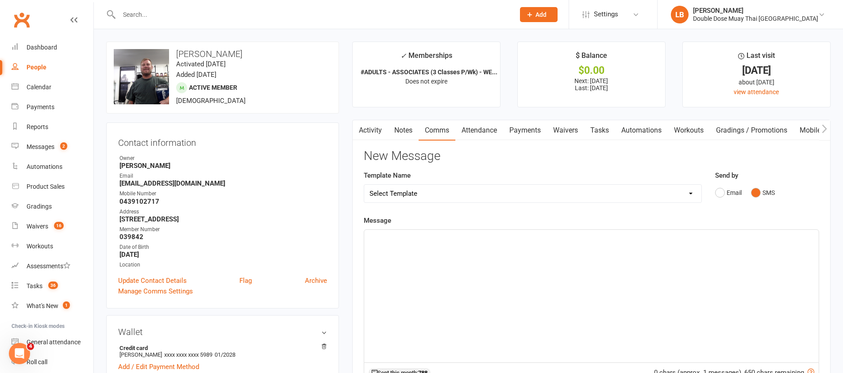
click at [542, 268] on div "﻿" at bounding box center [591, 296] width 454 height 133
paste div
drag, startPoint x: 388, startPoint y: 238, endPoint x: 364, endPoint y: 241, distance: 24.0
click at [364, 241] on div "Seany its [PERSON_NAME] from Double dose man just checking in I haven't seen yo…" at bounding box center [591, 296] width 454 height 133
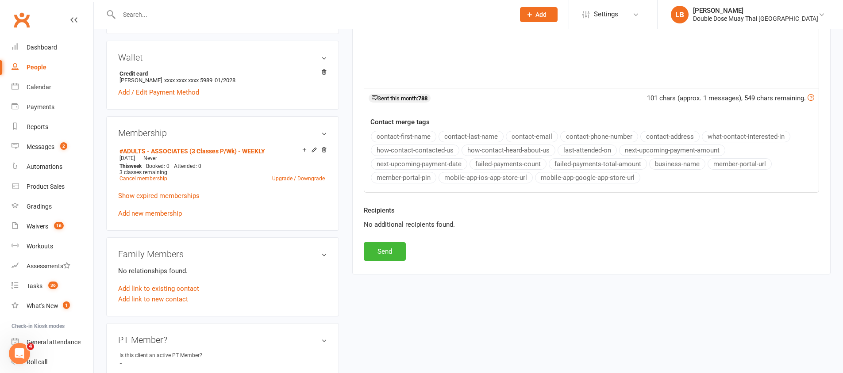
scroll to position [427, 0]
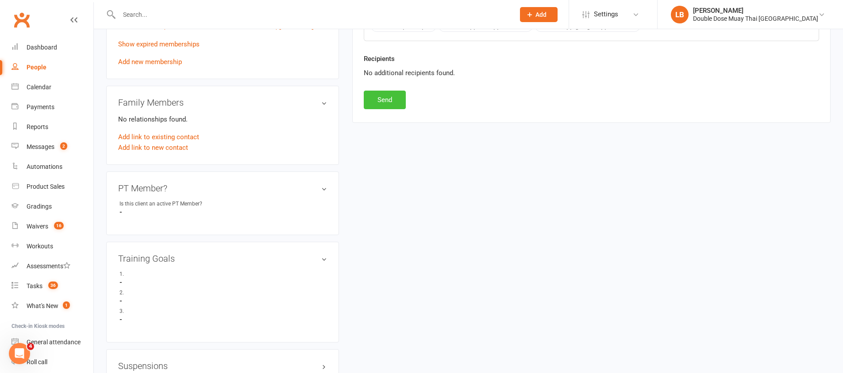
click at [379, 94] on button "Send" at bounding box center [385, 100] width 42 height 19
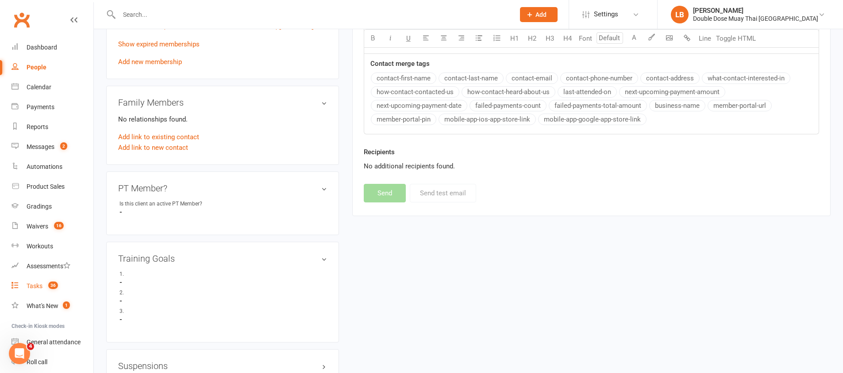
click at [40, 285] on div "Tasks" at bounding box center [35, 286] width 16 height 7
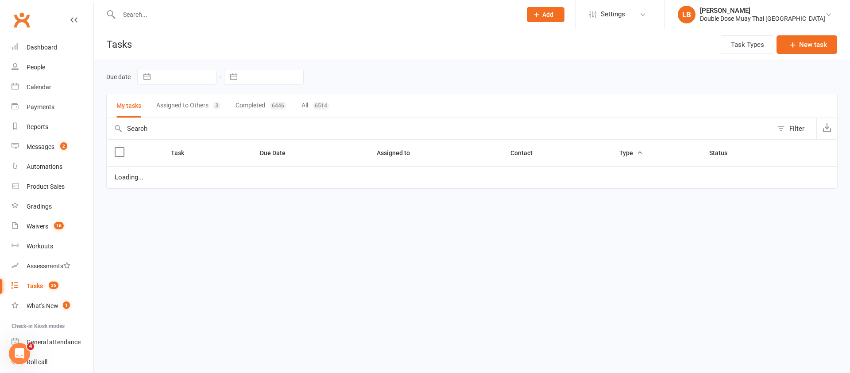
select select "started"
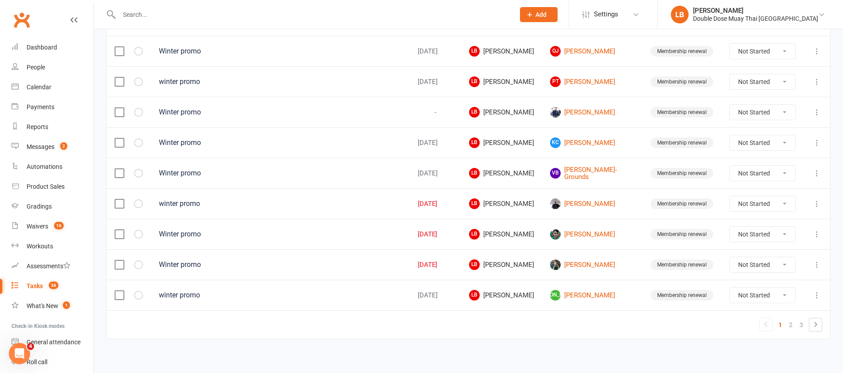
scroll to position [624, 0]
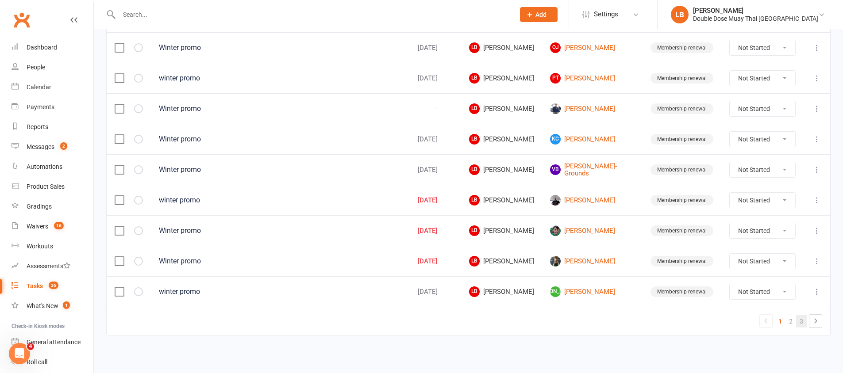
click at [802, 320] on link "3" at bounding box center [801, 321] width 11 height 12
select select "started"
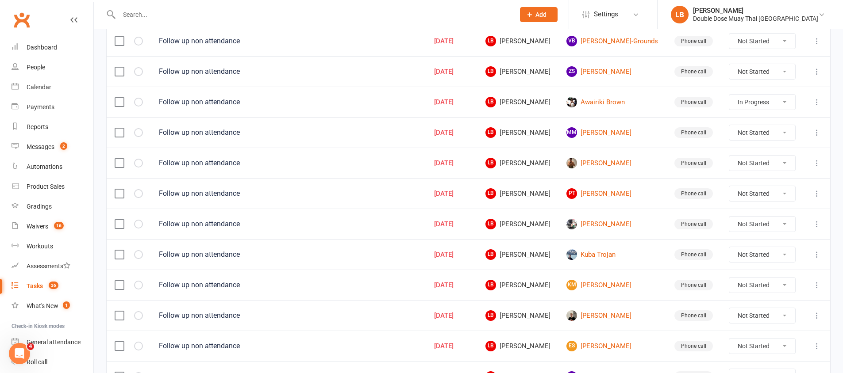
scroll to position [317, 0]
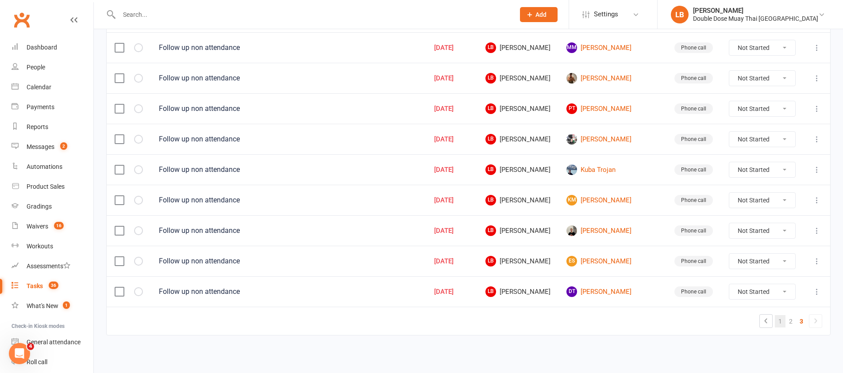
click at [784, 323] on link "1" at bounding box center [780, 321] width 11 height 12
select select "started"
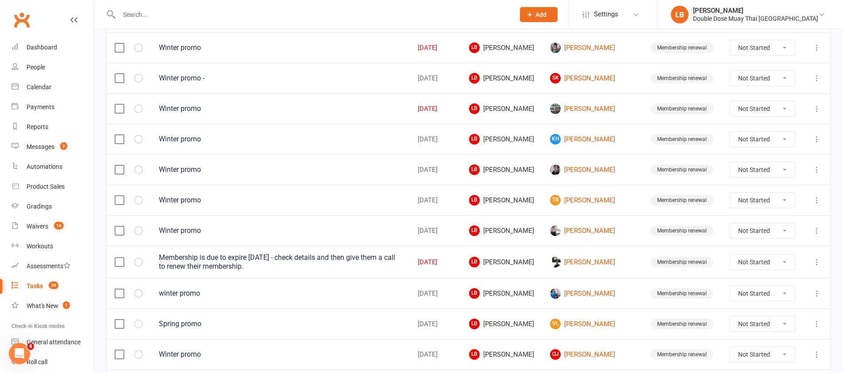
click at [788, 321] on select "Not Started In Progress Waiting Complete" at bounding box center [762, 324] width 65 height 15
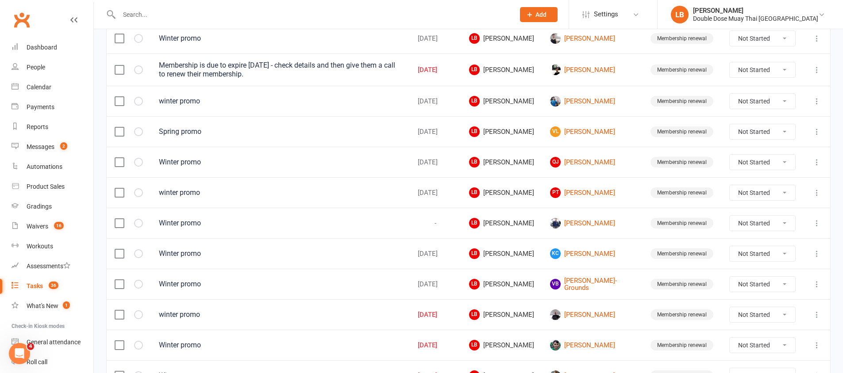
scroll to position [624, 0]
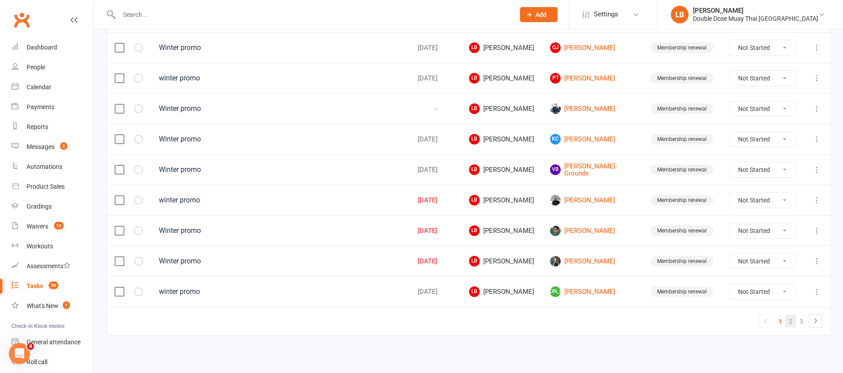
click at [794, 320] on link "2" at bounding box center [790, 321] width 11 height 12
select select "started"
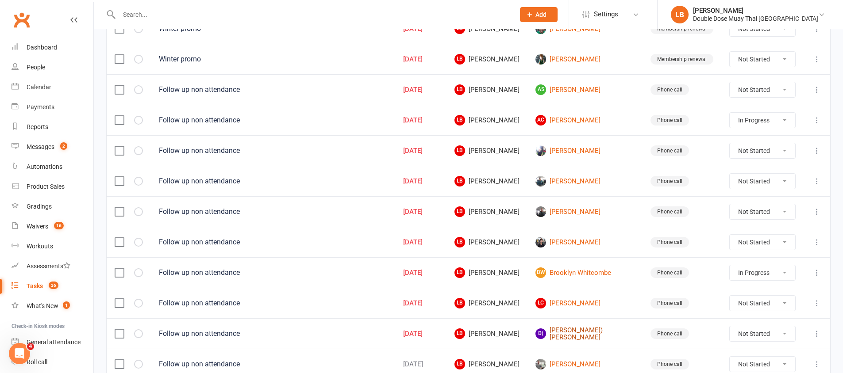
scroll to position [451, 0]
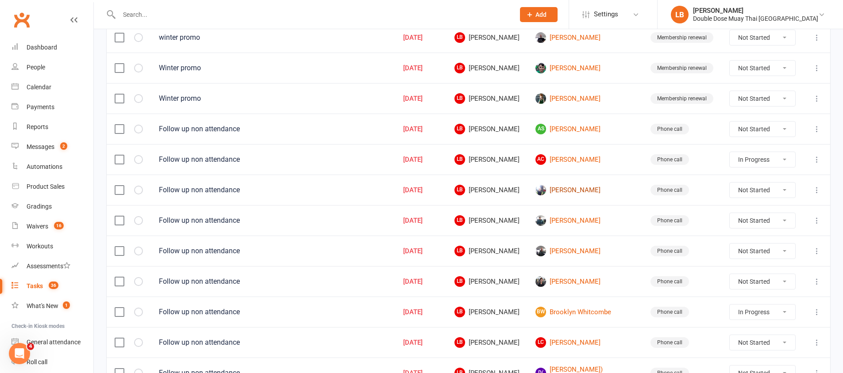
click at [582, 192] on link "[PERSON_NAME]" at bounding box center [584, 190] width 99 height 11
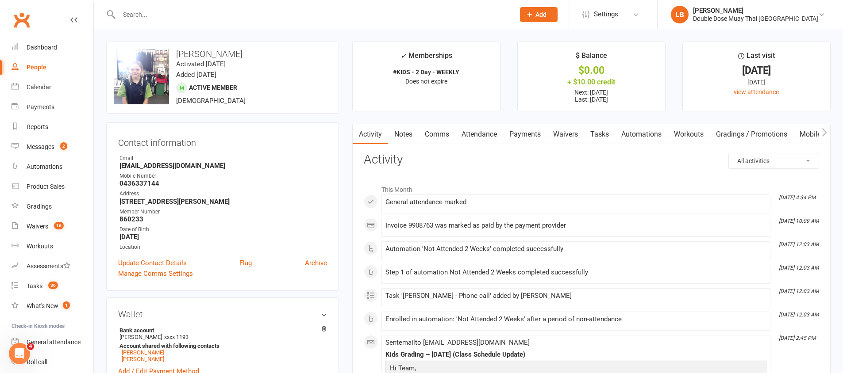
click at [596, 132] on link "Tasks" at bounding box center [599, 134] width 31 height 20
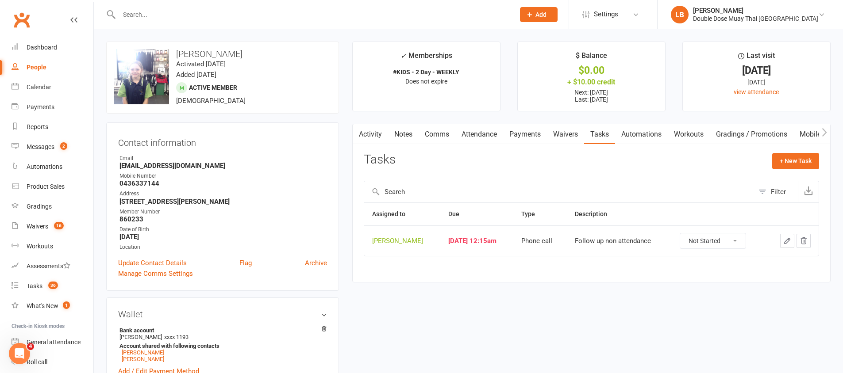
click at [707, 241] on select "Not Started In Progress Waiting Complete" at bounding box center [712, 241] width 65 height 15
click at [706, 244] on select "Not Started In Progress Waiting Complete" at bounding box center [712, 241] width 65 height 15
click at [709, 239] on select "Not Started In Progress Waiting Complete" at bounding box center [712, 241] width 65 height 15
select select "unstarted"
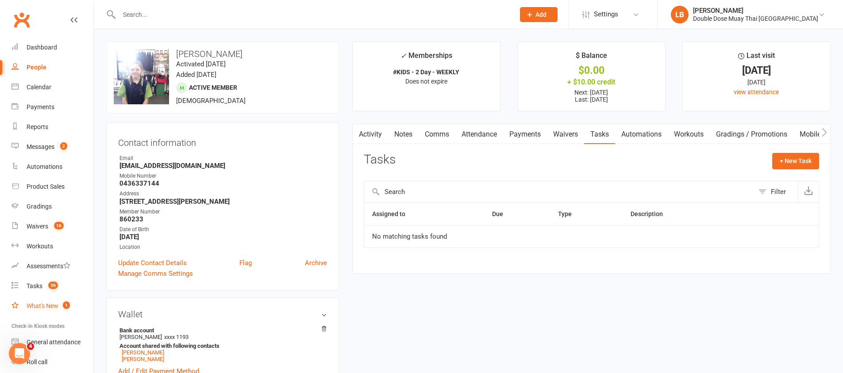
click at [44, 298] on link "What's New 1" at bounding box center [53, 306] width 82 height 20
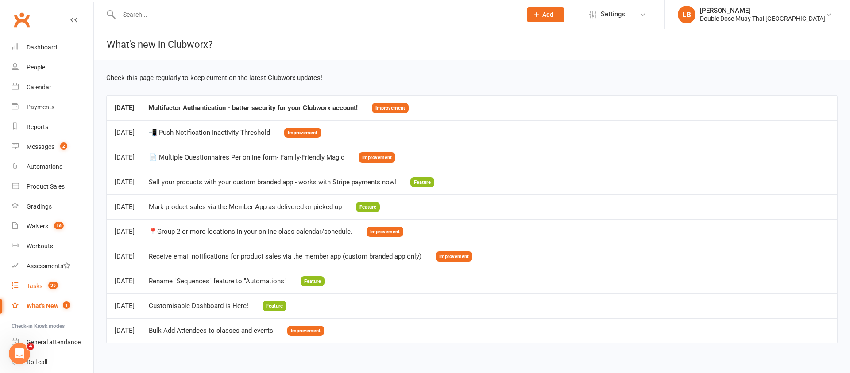
click at [45, 288] on count-badge "35" at bounding box center [51, 286] width 14 height 7
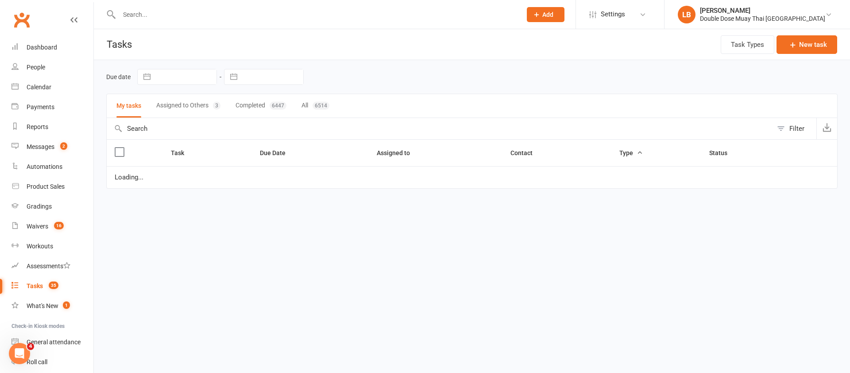
select select "started"
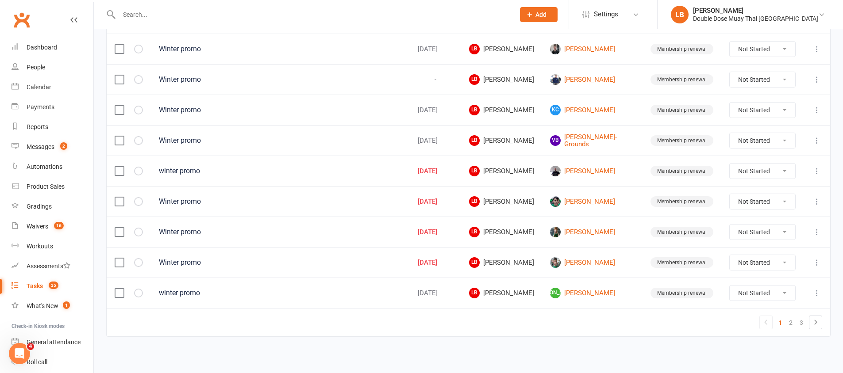
scroll to position [624, 0]
click at [793, 323] on link "2" at bounding box center [790, 321] width 11 height 12
select select "started"
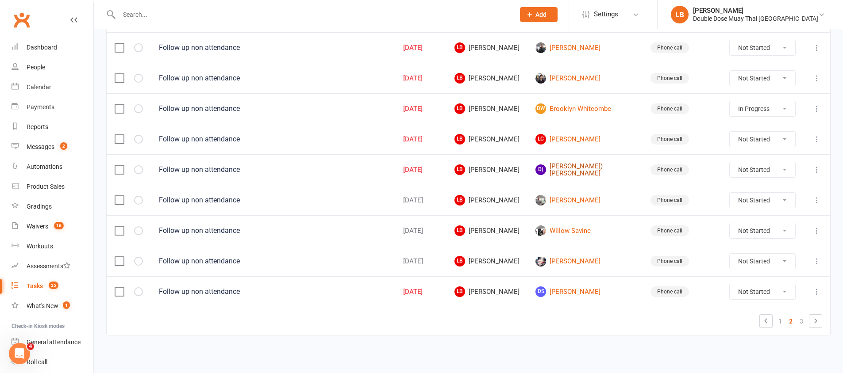
click at [574, 163] on link "D( [PERSON_NAME]) [PERSON_NAME]" at bounding box center [584, 170] width 99 height 15
click at [0, 0] on div "Loading" at bounding box center [0, 0] width 0 height 0
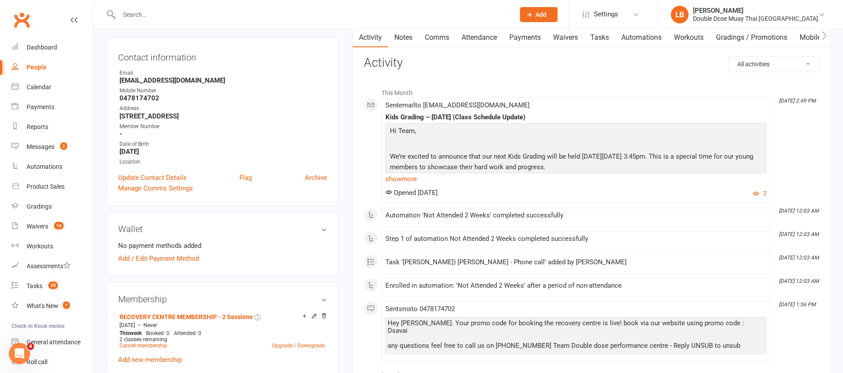
scroll to position [382, 0]
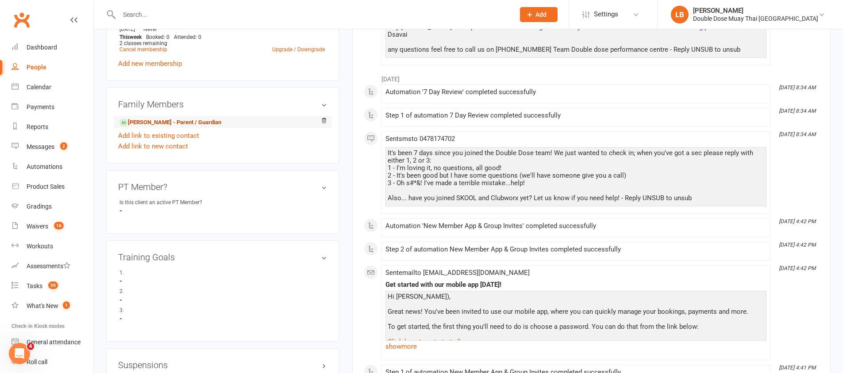
click at [168, 121] on link "[PERSON_NAME] - Parent / Guardian" at bounding box center [170, 122] width 102 height 9
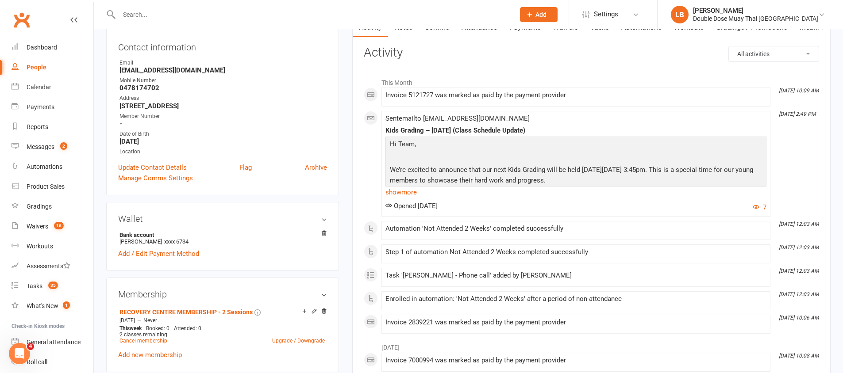
scroll to position [131, 0]
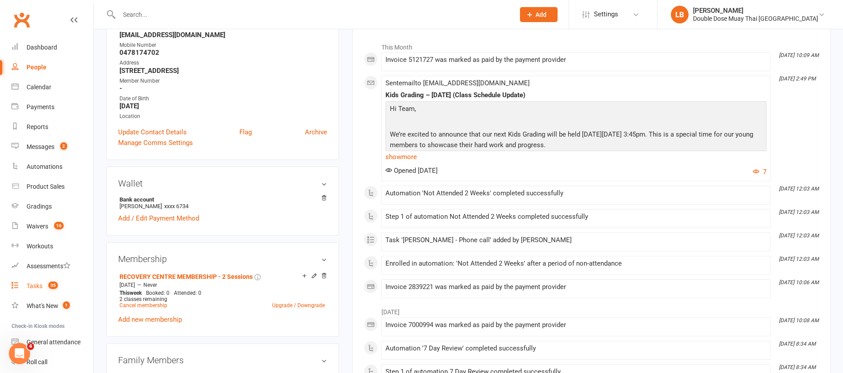
click at [52, 281] on link "Tasks 35" at bounding box center [53, 287] width 82 height 20
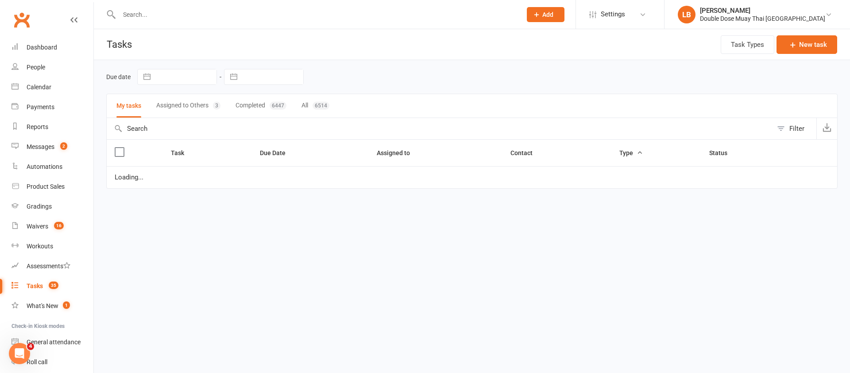
select select "started"
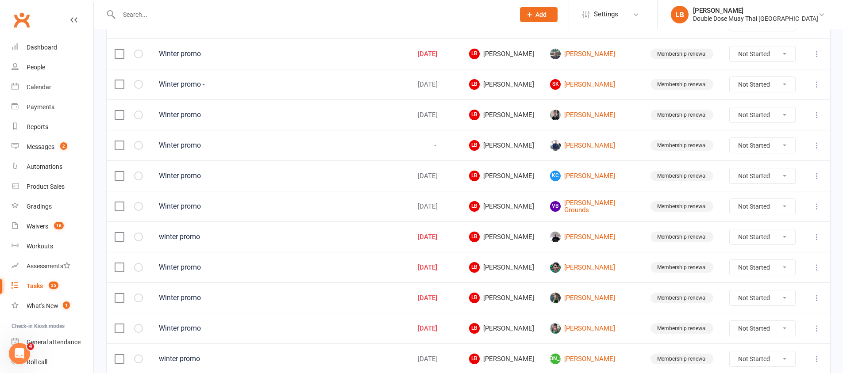
scroll to position [624, 0]
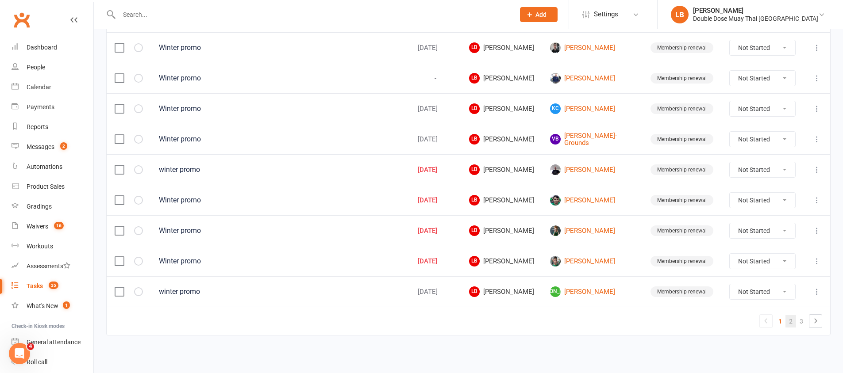
click at [788, 322] on link "2" at bounding box center [790, 321] width 11 height 12
select select "started"
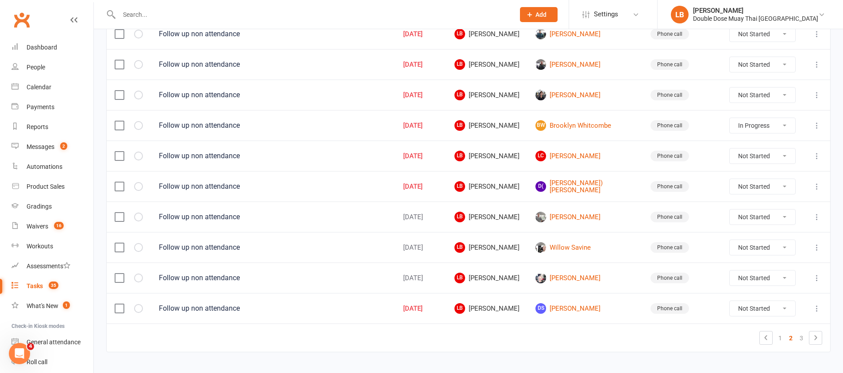
scroll to position [607, 0]
click at [599, 127] on link "BW [GEOGRAPHIC_DATA]" at bounding box center [584, 126] width 99 height 11
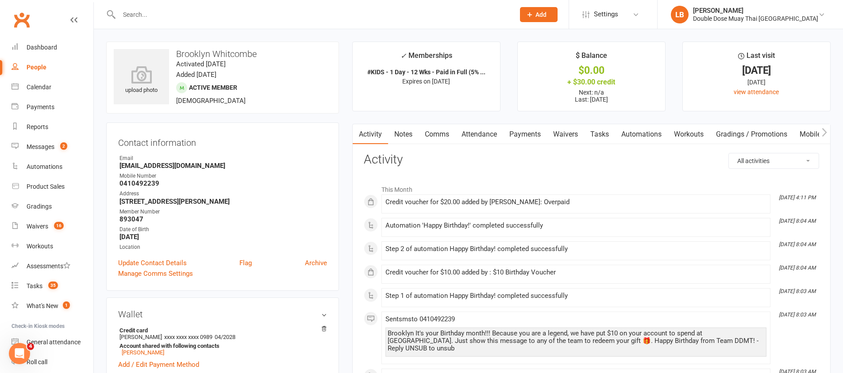
click at [414, 203] on div "Credit voucher for $20.00 added by [PERSON_NAME]: Overpaid" at bounding box center [575, 203] width 381 height 8
drag, startPoint x: 414, startPoint y: 203, endPoint x: 549, endPoint y: 204, distance: 135.0
click at [549, 204] on div "Credit voucher for $20.00 added by [PERSON_NAME]: Overpaid" at bounding box center [575, 203] width 381 height 8
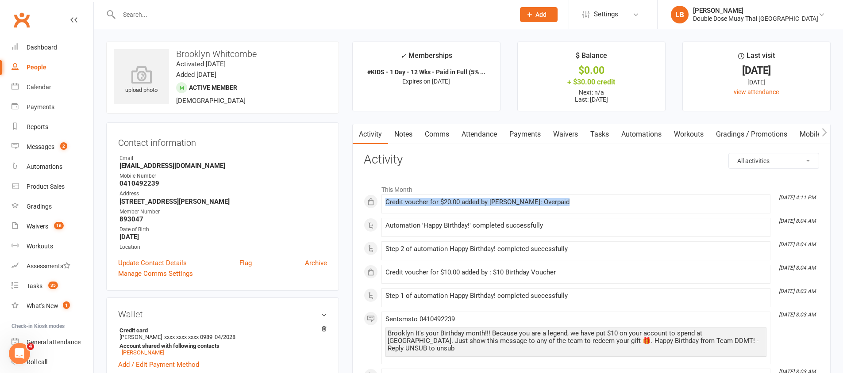
click at [549, 204] on div "Credit voucher for $20.00 added by [PERSON_NAME]: Overpaid" at bounding box center [575, 203] width 381 height 8
click at [546, 205] on div "Credit voucher for $20.00 added by [PERSON_NAME]: Overpaid" at bounding box center [575, 203] width 381 height 8
drag, startPoint x: 507, startPoint y: 206, endPoint x: 551, endPoint y: 204, distance: 44.7
click at [551, 204] on div "Credit voucher for $20.00 added by [PERSON_NAME]: Overpaid" at bounding box center [575, 203] width 381 height 8
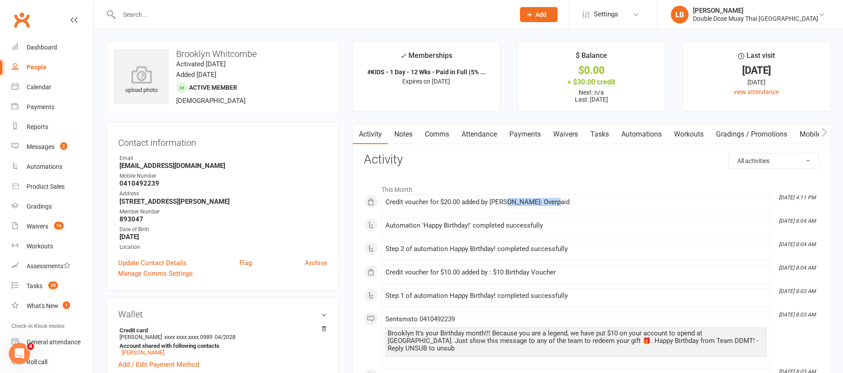
scroll to position [195, 0]
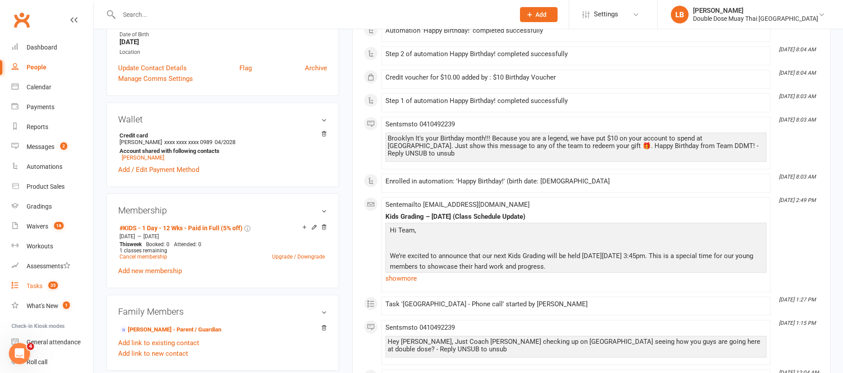
click at [46, 285] on count-badge "35" at bounding box center [51, 286] width 14 height 7
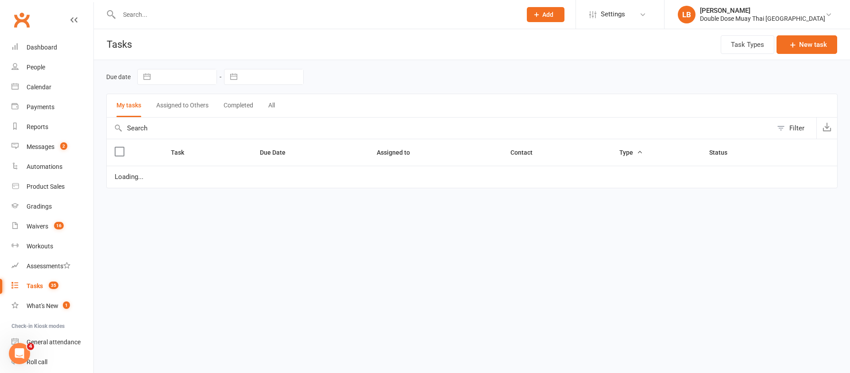
select select "started"
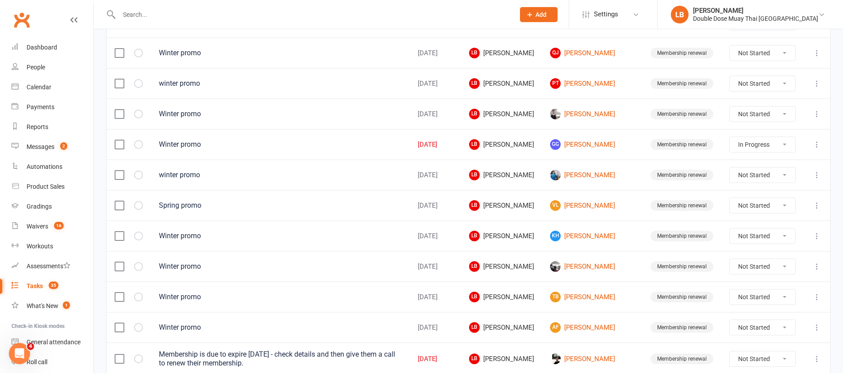
scroll to position [624, 0]
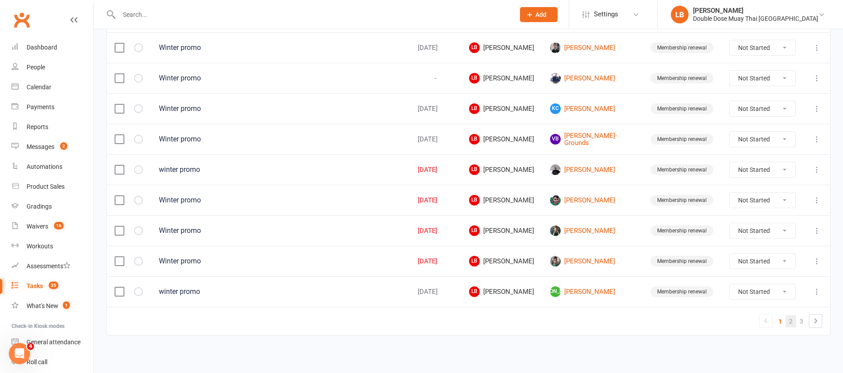
click at [794, 323] on link "2" at bounding box center [790, 321] width 11 height 12
select select "started"
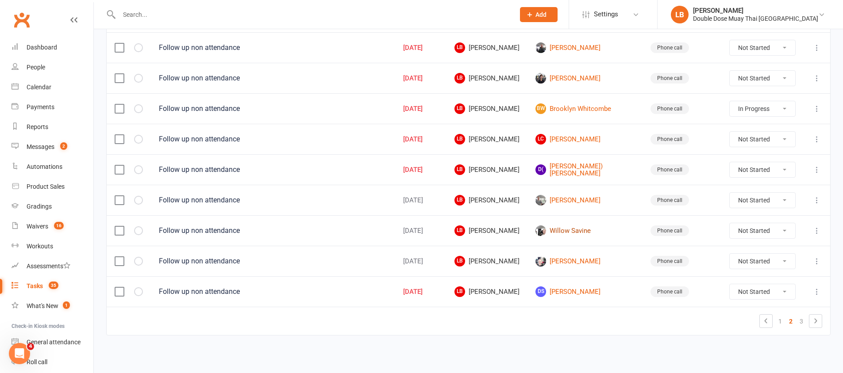
click at [592, 229] on link "Willow Savine" at bounding box center [584, 231] width 99 height 11
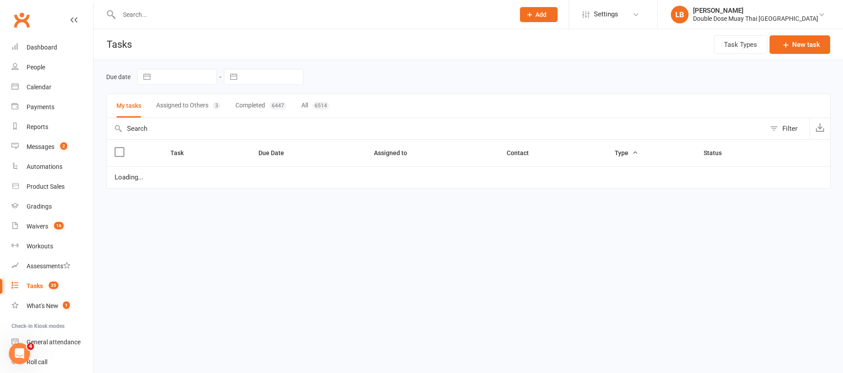
select select "started"
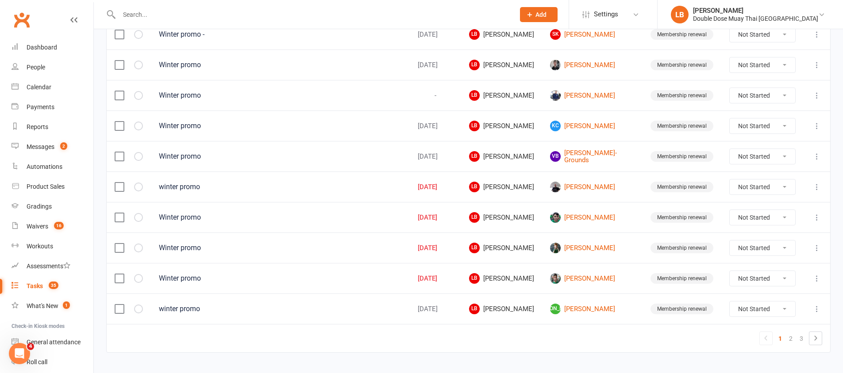
scroll to position [624, 0]
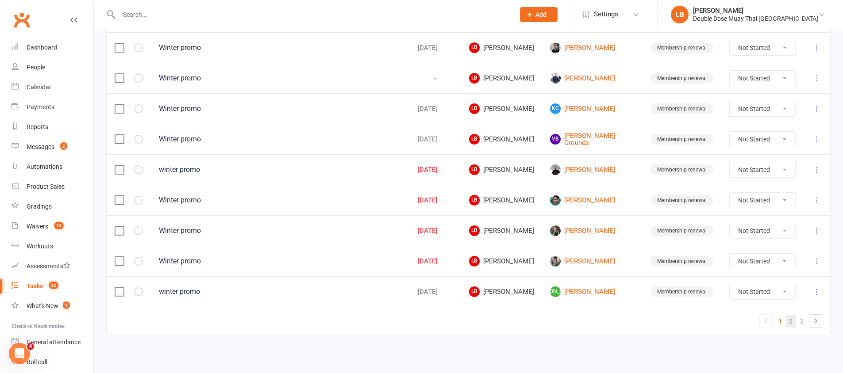
click at [792, 320] on link "2" at bounding box center [790, 321] width 11 height 12
select select "started"
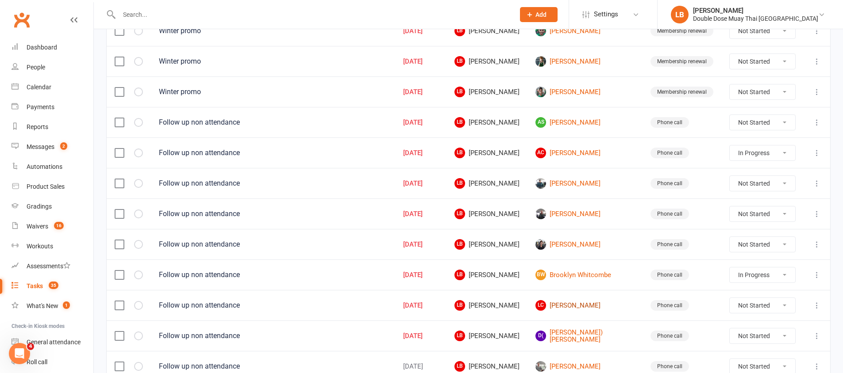
scroll to position [442, 0]
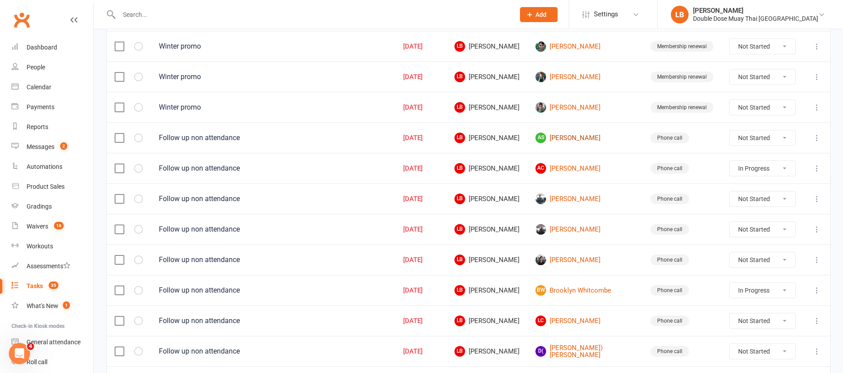
click at [574, 139] on link "AS [PERSON_NAME]" at bounding box center [584, 138] width 99 height 11
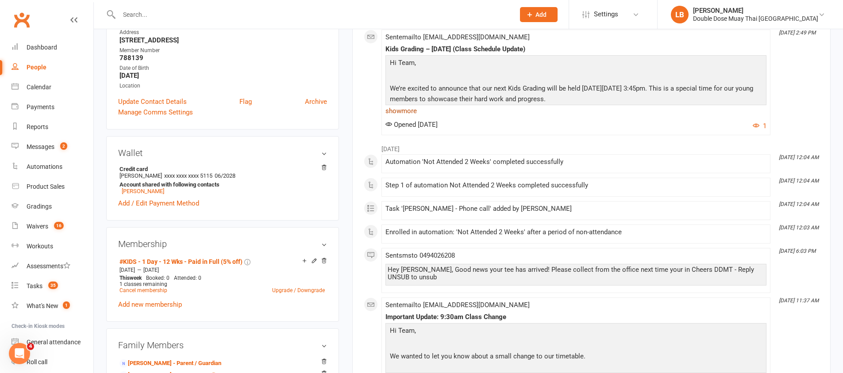
scroll to position [165, 0]
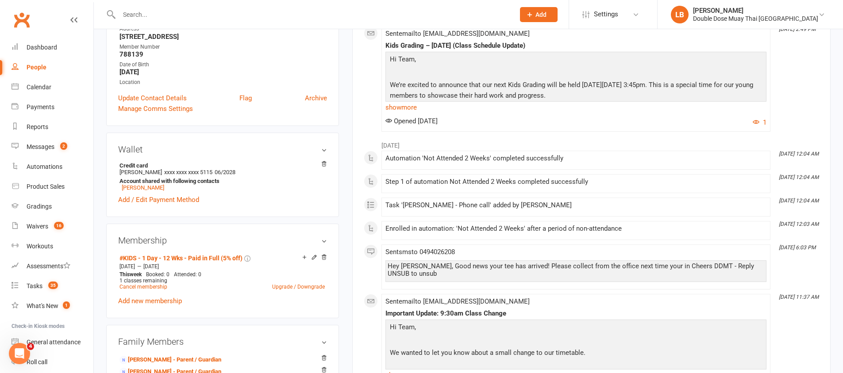
drag, startPoint x: 499, startPoint y: 269, endPoint x: 507, endPoint y: 266, distance: 8.4
click at [500, 269] on div "Hey [PERSON_NAME], Good news your tee has arrived! Please collect from the offi…" at bounding box center [576, 270] width 377 height 15
drag, startPoint x: 507, startPoint y: 266, endPoint x: 599, endPoint y: 267, distance: 91.6
click at [599, 267] on div "Hey [PERSON_NAME], Good news your tee has arrived! Please collect from the offi…" at bounding box center [576, 270] width 377 height 15
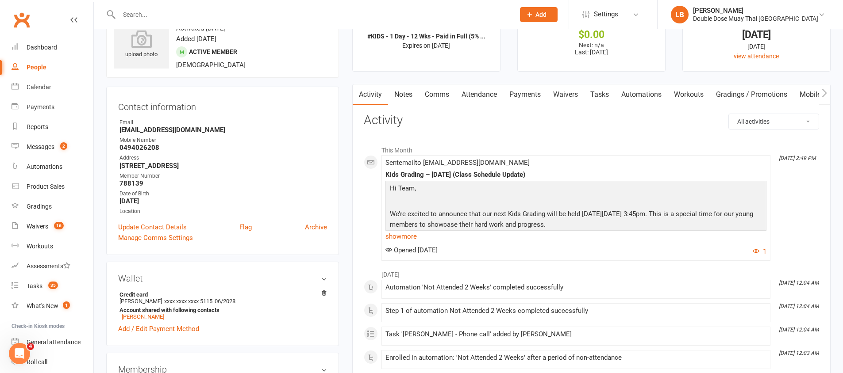
scroll to position [0, 0]
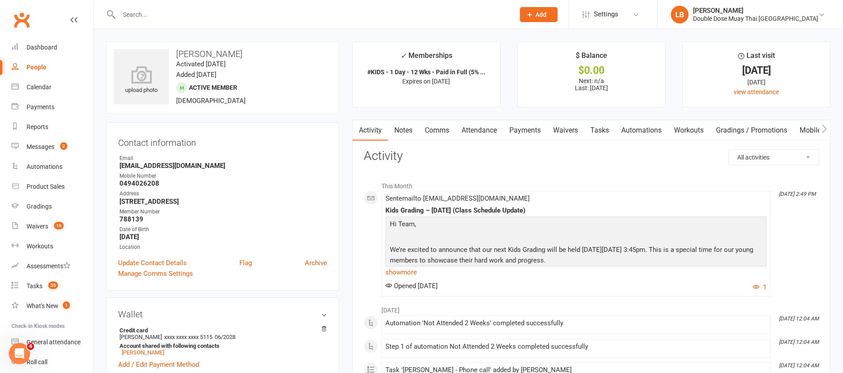
click at [217, 12] on input "text" at bounding box center [312, 14] width 392 height 12
type input "g"
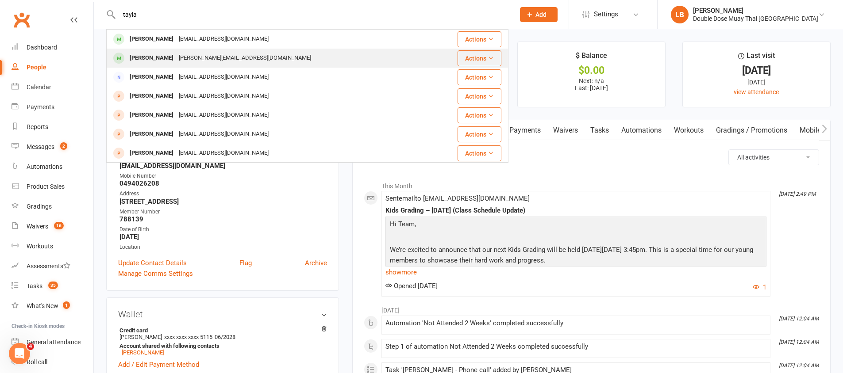
type input "tayla"
click at [242, 58] on div "[PERSON_NAME][EMAIL_ADDRESS][DOMAIN_NAME]" at bounding box center [245, 58] width 138 height 13
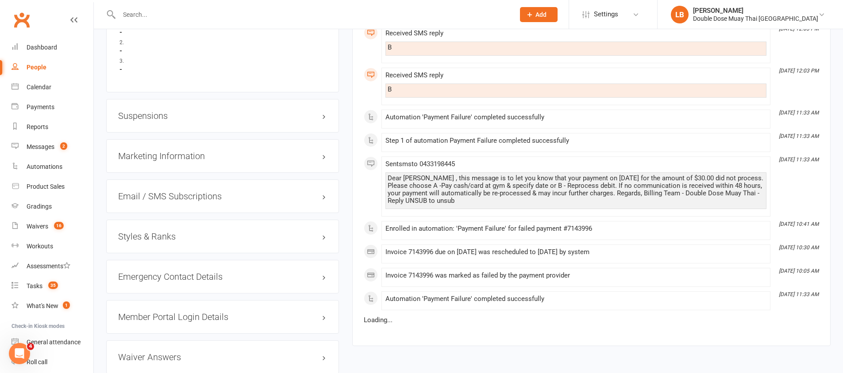
scroll to position [682, 0]
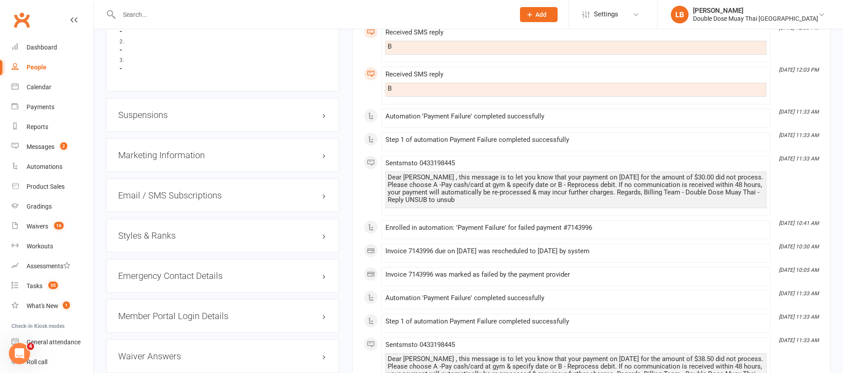
click at [164, 112] on h3 "Suspensions" at bounding box center [222, 115] width 209 height 10
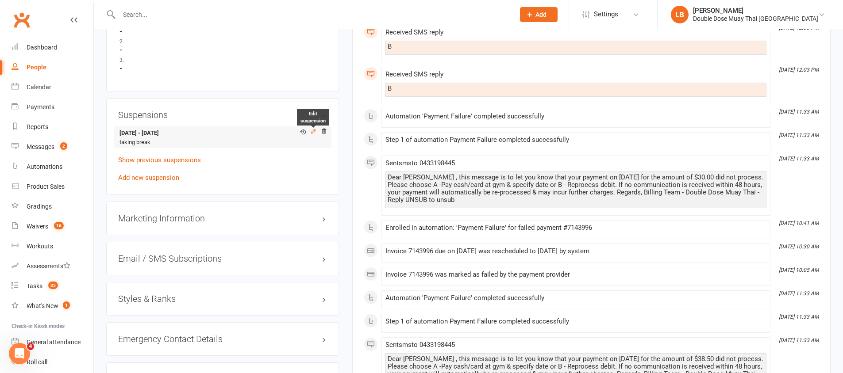
click at [314, 130] on icon at bounding box center [313, 132] width 4 height 4
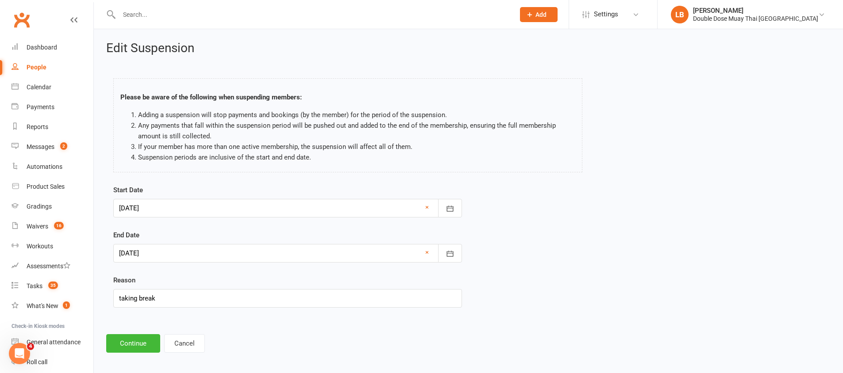
click at [504, 160] on li "Suspension periods are inclusive of the start and end date." at bounding box center [356, 157] width 437 height 11
click at [176, 343] on button "Cancel" at bounding box center [184, 344] width 41 height 19
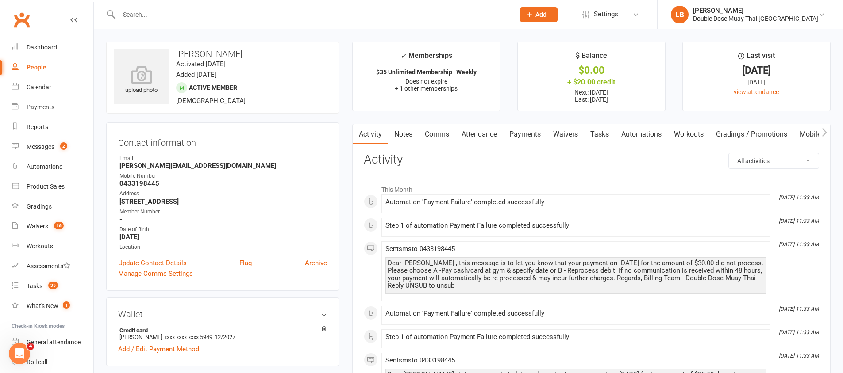
click at [528, 133] on link "Payments" at bounding box center [525, 134] width 44 height 20
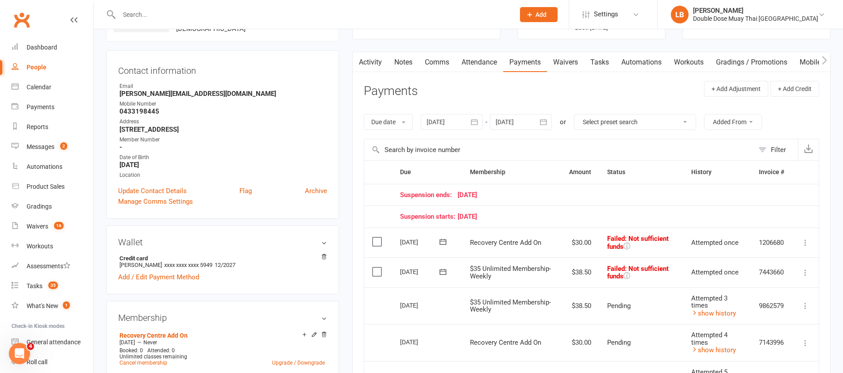
scroll to position [80, 0]
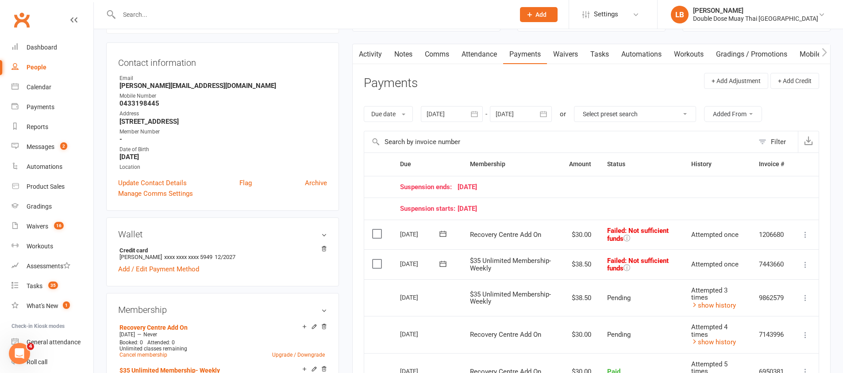
click at [806, 266] on icon at bounding box center [805, 265] width 9 height 9
click at [744, 333] on link "Skip" at bounding box center [767, 336] width 88 height 18
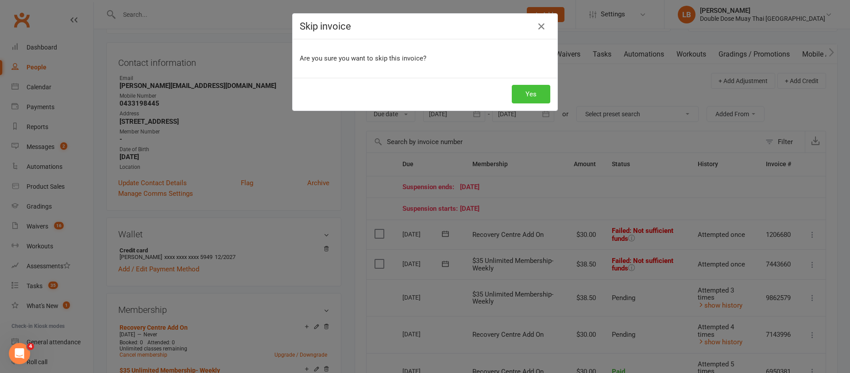
click at [519, 98] on button "Yes" at bounding box center [531, 94] width 38 height 19
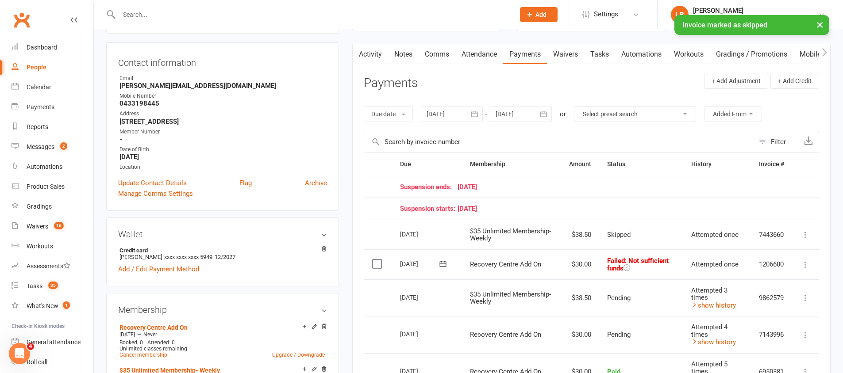
click at [804, 234] on icon at bounding box center [805, 235] width 9 height 9
click at [808, 265] on icon at bounding box center [805, 265] width 9 height 9
click at [803, 261] on icon at bounding box center [805, 265] width 9 height 9
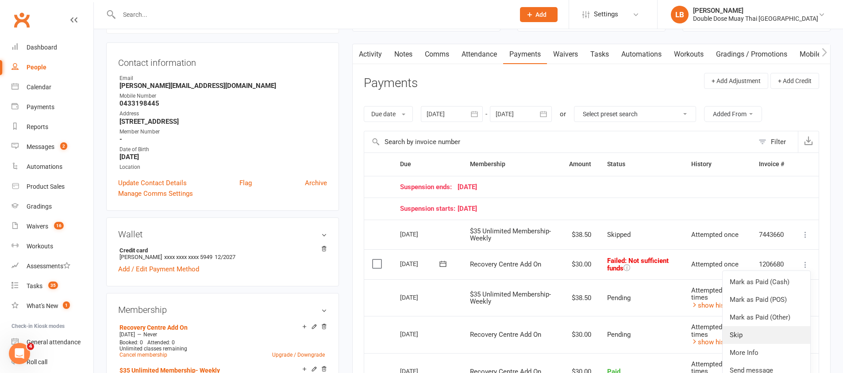
click at [733, 339] on link "Skip" at bounding box center [767, 336] width 88 height 18
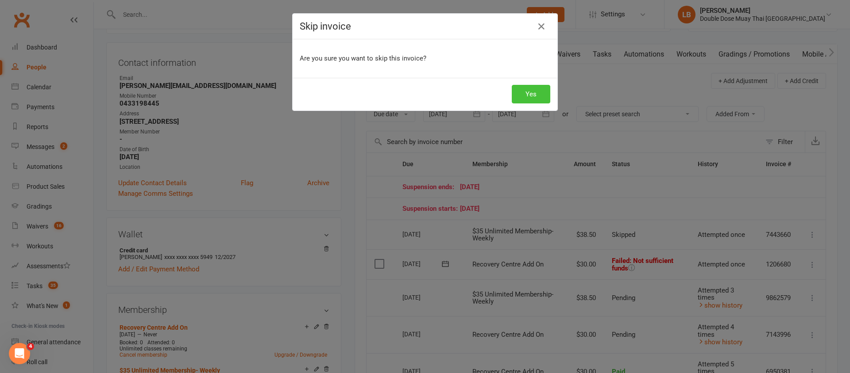
click at [533, 95] on button "Yes" at bounding box center [531, 94] width 38 height 19
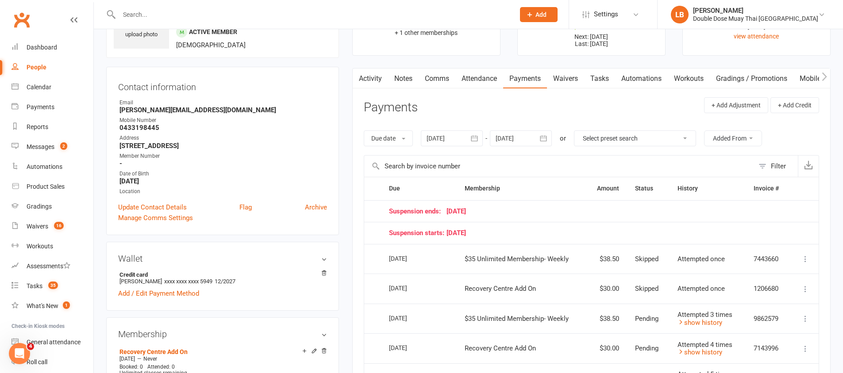
scroll to position [54, 0]
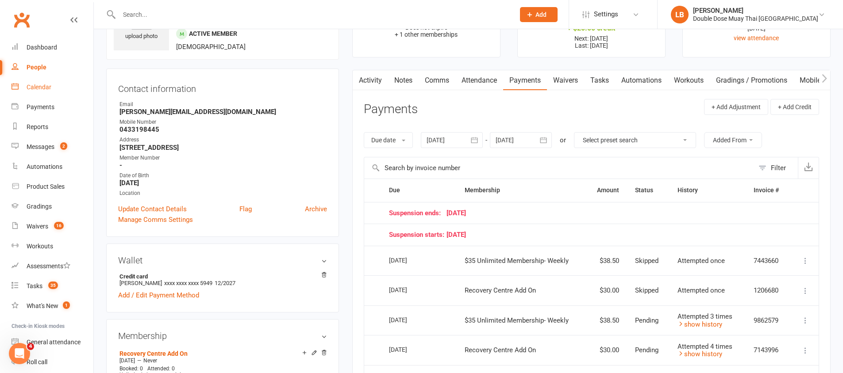
click at [44, 90] on div "Calendar" at bounding box center [39, 87] width 25 height 7
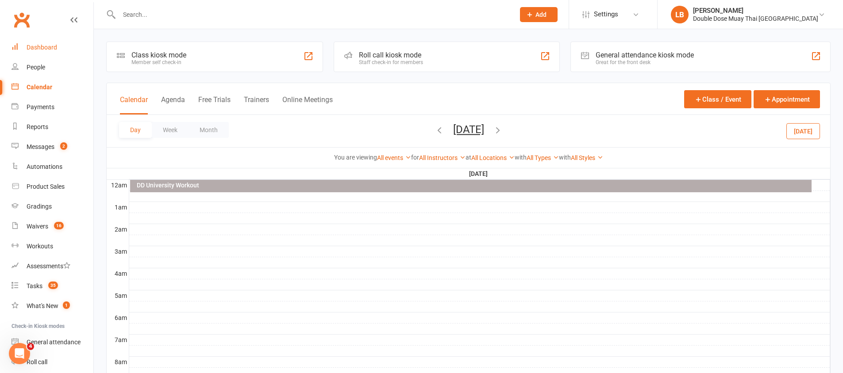
click at [58, 44] on link "Dashboard" at bounding box center [53, 48] width 82 height 20
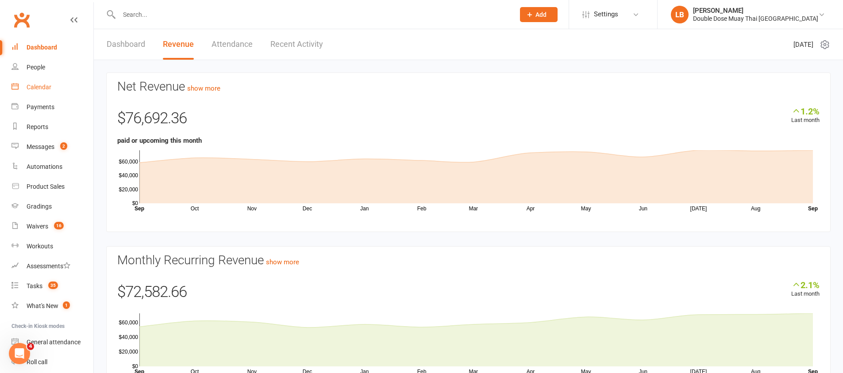
click at [40, 84] on div "Calendar" at bounding box center [39, 87] width 25 height 7
click at [40, 84] on ui-view "Prospect Member Non-attending contact Class / event Appointment Grading event T…" at bounding box center [421, 206] width 843 height 408
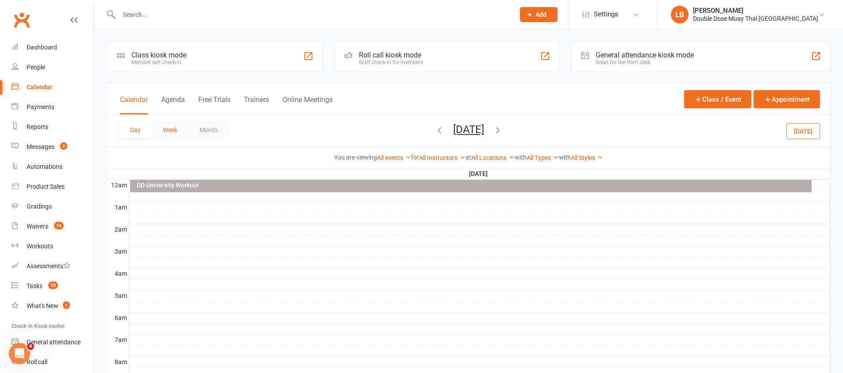
click at [169, 127] on button "Week" at bounding box center [170, 130] width 37 height 16
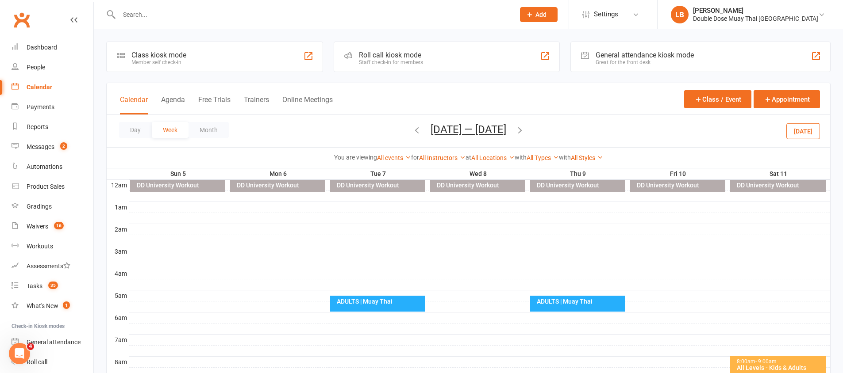
click at [422, 132] on span "[DATE] — [DATE] [DATE] Sun Mon Tue Wed Thu Fri Sat 31 01 02 03 04 05 06 07 08 0…" at bounding box center [468, 130] width 93 height 15
click at [418, 131] on icon "button" at bounding box center [417, 130] width 10 height 10
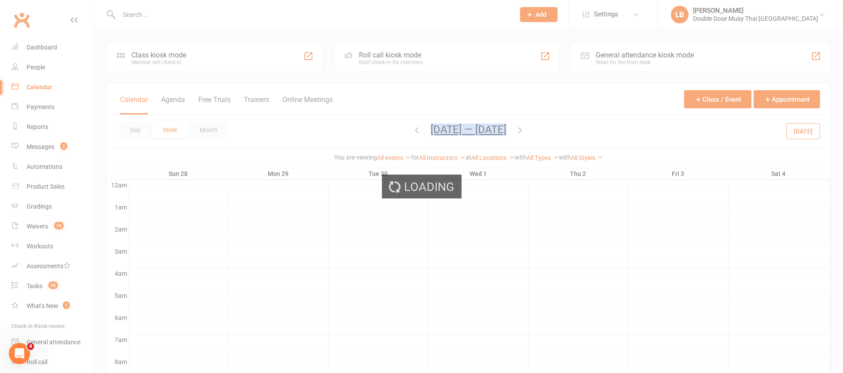
click at [418, 131] on ui-view "Prospect Member Non-attending contact Class / event Appointment Grading event T…" at bounding box center [421, 362] width 843 height 721
click at [418, 131] on div "Loading" at bounding box center [421, 186] width 843 height 373
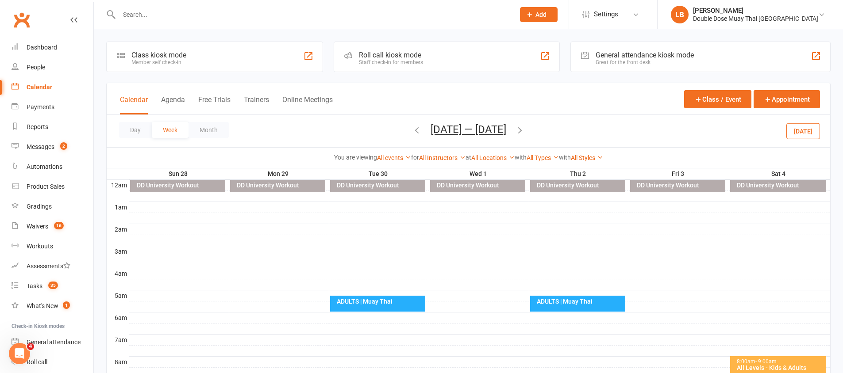
click at [422, 131] on span "[DATE] — [DATE] [DATE] Sun Mon Tue Wed Thu Fri Sat 31 01 02 03 04 05 06 07 08 0…" at bounding box center [468, 130] width 93 height 15
click at [412, 131] on icon "button" at bounding box center [417, 130] width 10 height 10
click at [412, 129] on icon "button" at bounding box center [417, 130] width 10 height 10
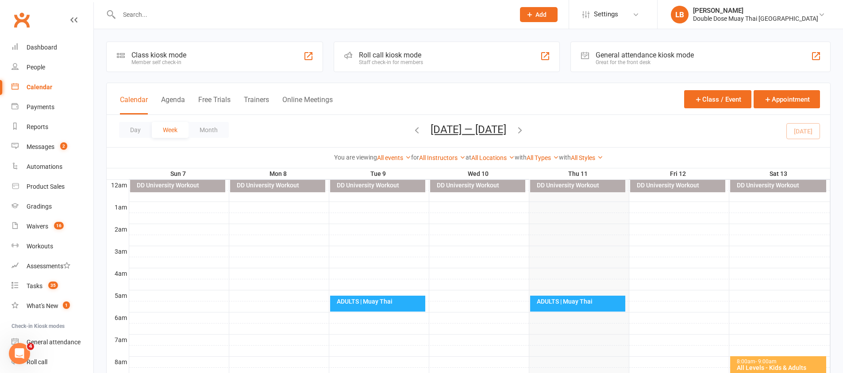
click at [412, 129] on icon "button" at bounding box center [417, 130] width 10 height 10
click at [525, 131] on icon "button" at bounding box center [520, 130] width 10 height 10
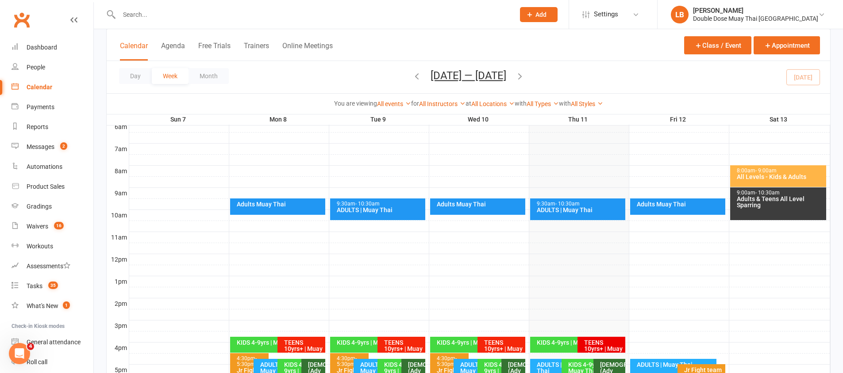
scroll to position [197, 0]
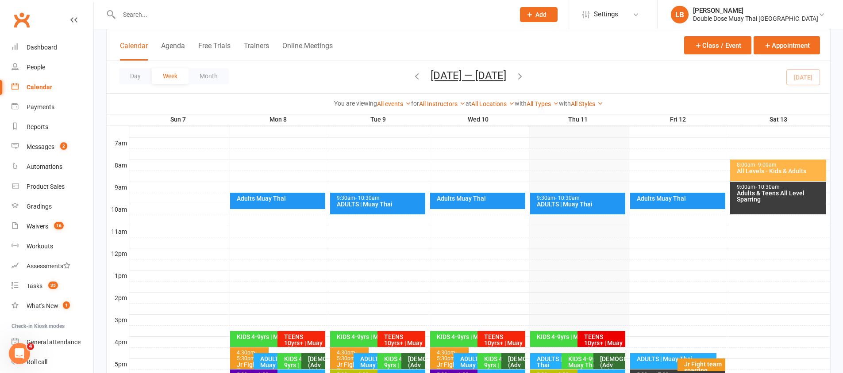
click at [521, 78] on icon "button" at bounding box center [520, 76] width 10 height 10
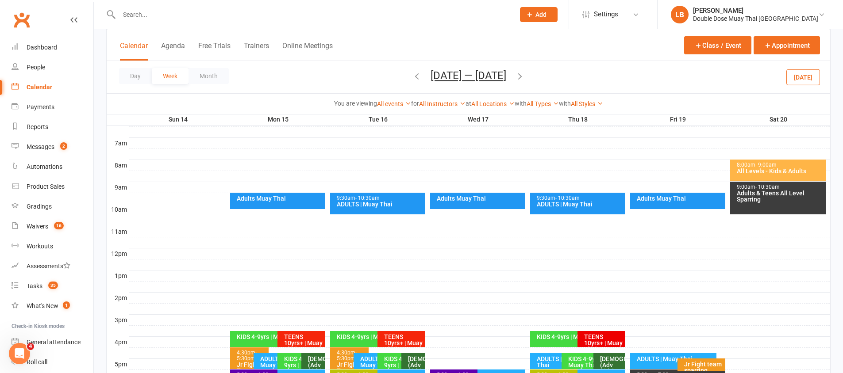
click at [412, 75] on icon "button" at bounding box center [417, 76] width 10 height 10
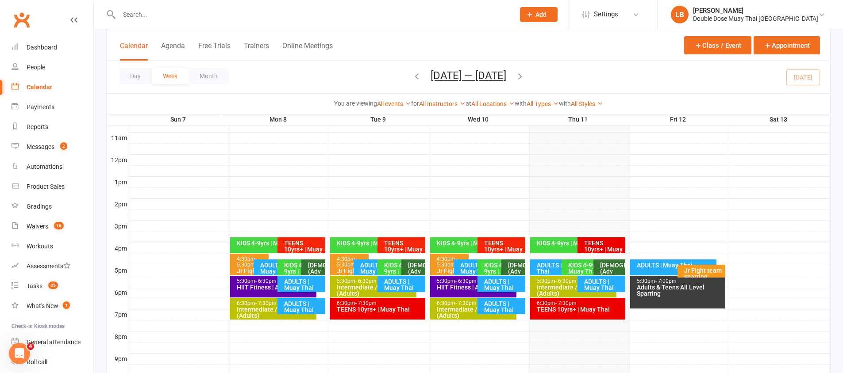
scroll to position [187, 0]
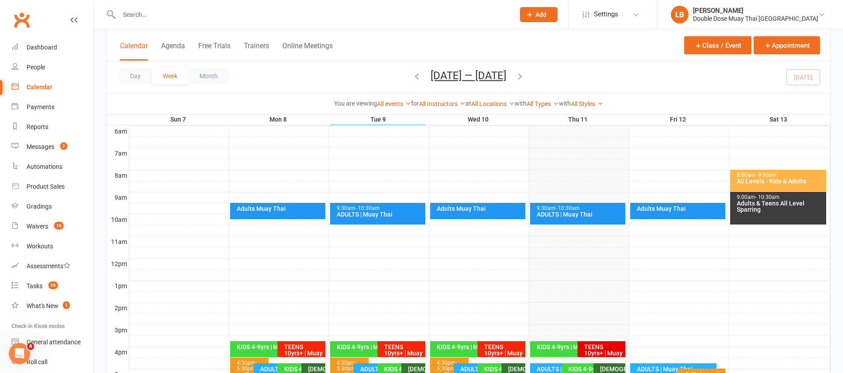
click at [557, 205] on span "- 10:30am" at bounding box center [567, 208] width 24 height 6
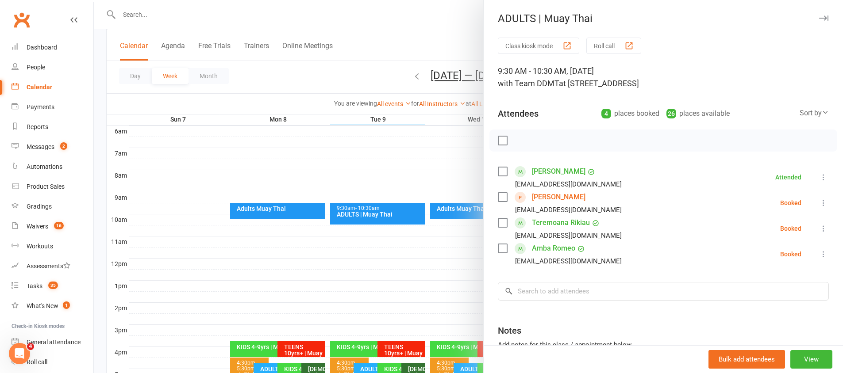
click at [554, 196] on link "[PERSON_NAME]" at bounding box center [559, 197] width 54 height 14
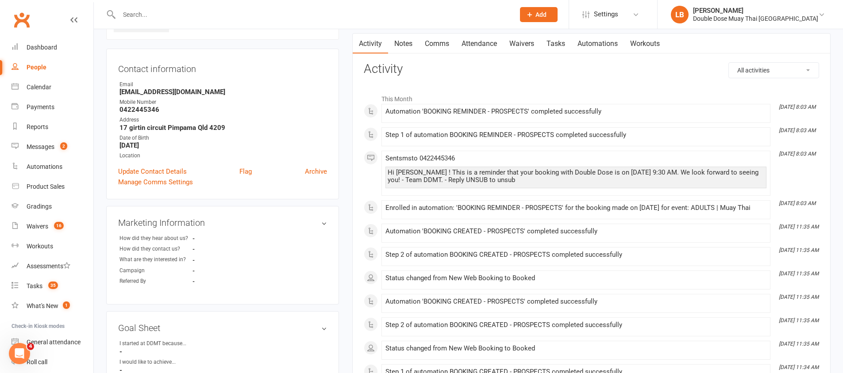
scroll to position [77, 0]
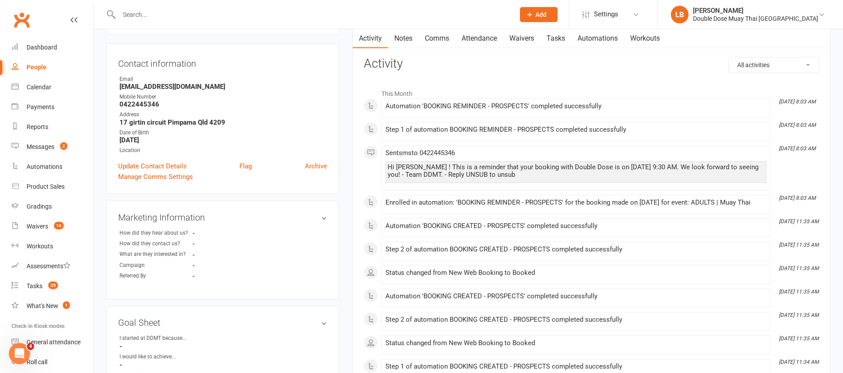
drag, startPoint x: 458, startPoint y: 207, endPoint x: 664, endPoint y: 209, distance: 206.2
click at [659, 210] on div "Enrolled in automation: 'BOOKING REMINDER - PROSPECTS' for the booking made on …" at bounding box center [575, 204] width 381 height 11
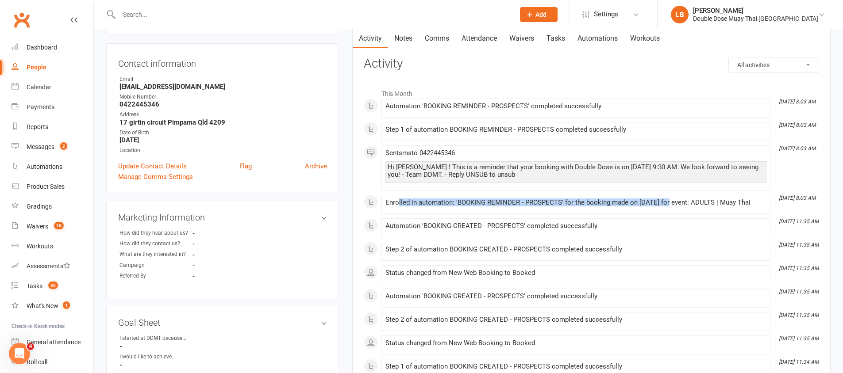
drag, startPoint x: 670, startPoint y: 206, endPoint x: 397, endPoint y: 200, distance: 272.6
click at [397, 200] on div "Enrolled in automation: 'BOOKING REMINDER - PROSPECTS' for the booking made on …" at bounding box center [575, 203] width 381 height 8
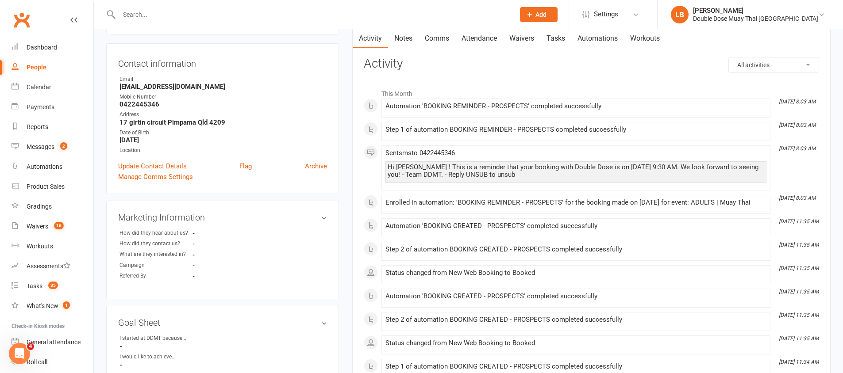
click at [401, 199] on div "Enrolled in automation: 'BOOKING REMINDER - PROSPECTS' for the booking made on …" at bounding box center [575, 203] width 381 height 8
drag, startPoint x: 515, startPoint y: 222, endPoint x: 436, endPoint y: 214, distance: 79.1
click at [486, 228] on div "Automation 'BOOKING CREATED - PROSPECTS' completed successfully" at bounding box center [575, 227] width 381 height 8
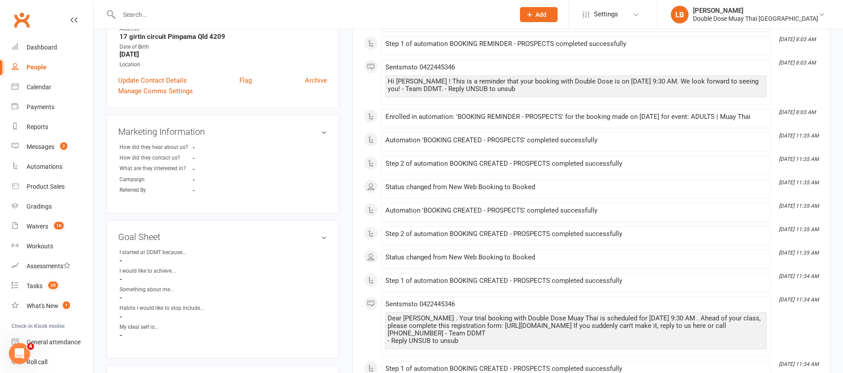
scroll to position [164, 0]
drag, startPoint x: 488, startPoint y: 327, endPoint x: 462, endPoint y: 321, distance: 26.2
click at [452, 321] on div "Dear [PERSON_NAME] . Your trial booking with Double Dose Muay Thai is scheduled…" at bounding box center [576, 330] width 377 height 30
click at [462, 321] on div "Dear [PERSON_NAME] . Your trial booking with Double Dose Muay Thai is scheduled…" at bounding box center [576, 330] width 377 height 30
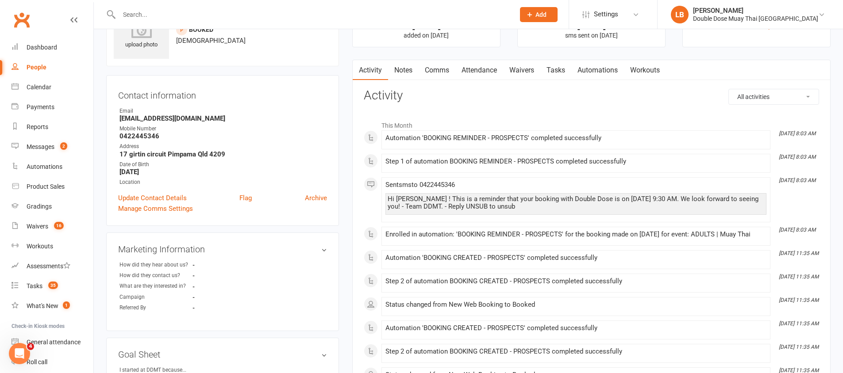
scroll to position [3, 0]
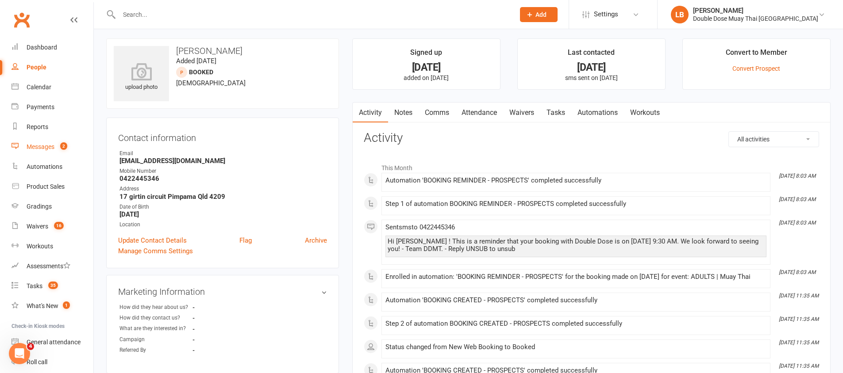
click at [60, 150] on count-badge "2" at bounding box center [62, 146] width 12 height 7
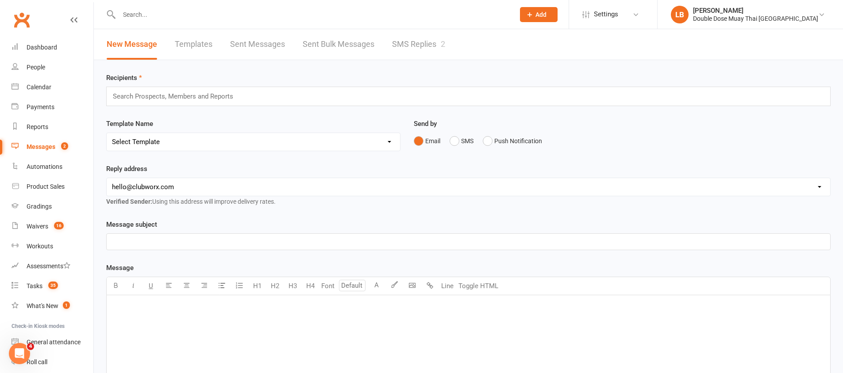
click at [433, 46] on link "SMS Replies 2" at bounding box center [418, 44] width 53 height 31
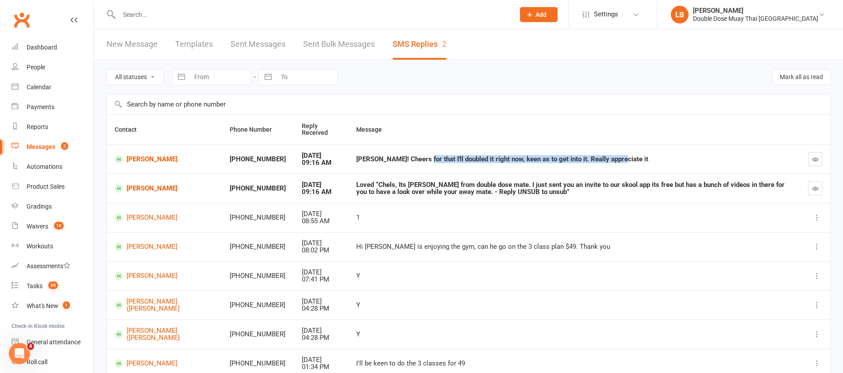
drag, startPoint x: 396, startPoint y: 160, endPoint x: 514, endPoint y: 166, distance: 117.4
click at [514, 166] on td "[PERSON_NAME]! Cheers for that I'll doubled it right now, keen as to get into i…" at bounding box center [574, 159] width 452 height 29
click at [385, 189] on div "Loved “Chels, Its [PERSON_NAME] from double dose mate. I just sent you an invit…" at bounding box center [574, 188] width 436 height 15
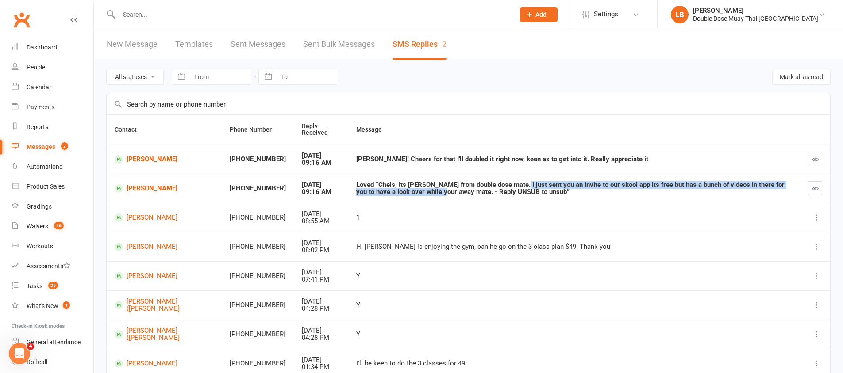
drag, startPoint x: 385, startPoint y: 189, endPoint x: 508, endPoint y: 176, distance: 123.3
click at [504, 184] on div "Loved “Chels, Its [PERSON_NAME] from double dose mate. I just sent you an invit…" at bounding box center [574, 188] width 436 height 15
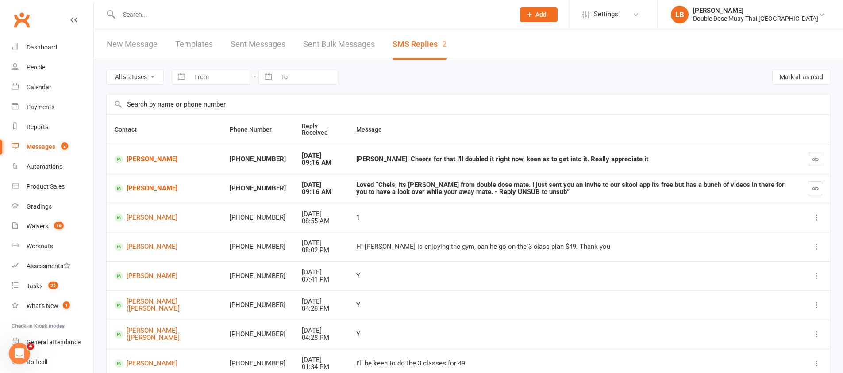
click at [508, 176] on td "Loved “Chels, Its [PERSON_NAME] from double dose mate. I just sent you an invit…" at bounding box center [574, 188] width 452 height 29
drag, startPoint x: 400, startPoint y: 161, endPoint x: 440, endPoint y: 157, distance: 39.6
click at [440, 157] on div "[PERSON_NAME]! Cheers for that I'll doubled it right now, keen as to get into i…" at bounding box center [574, 160] width 436 height 8
click at [403, 164] on td "[PERSON_NAME]! Cheers for that I'll doubled it right now, keen as to get into i…" at bounding box center [574, 159] width 452 height 29
drag, startPoint x: 406, startPoint y: 163, endPoint x: 603, endPoint y: 162, distance: 196.5
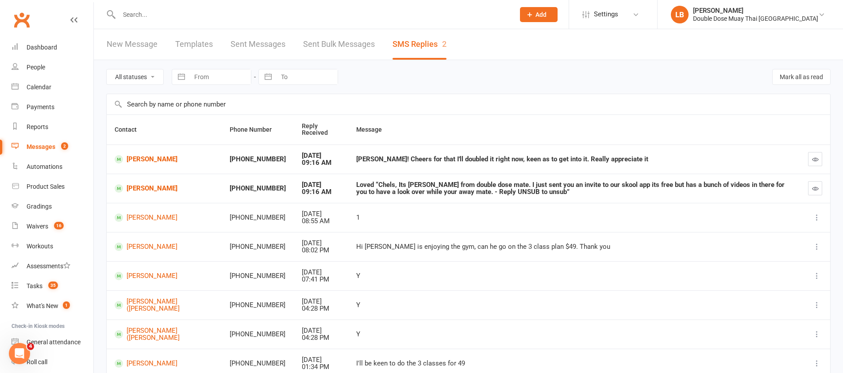
click at [589, 162] on td "[PERSON_NAME]! Cheers for that I'll doubled it right now, keen as to get into i…" at bounding box center [574, 159] width 452 height 29
click at [606, 161] on div "[PERSON_NAME]! Cheers for that I'll doubled it right now, keen as to get into i…" at bounding box center [574, 160] width 436 height 8
drag, startPoint x: 377, startPoint y: 158, endPoint x: 459, endPoint y: 158, distance: 81.9
click at [459, 158] on div "[PERSON_NAME]! Cheers for that I'll doubled it right now, keen as to get into i…" at bounding box center [574, 160] width 436 height 8
click at [467, 161] on div "[PERSON_NAME]! Cheers for that I'll doubled it right now, keen as to get into i…" at bounding box center [574, 160] width 436 height 8
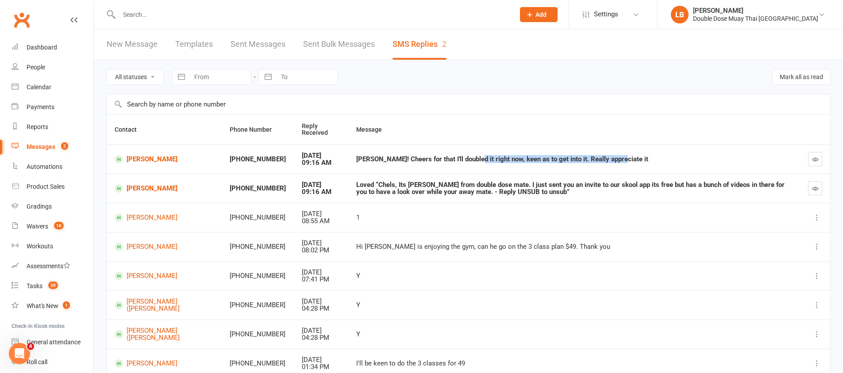
drag, startPoint x: 438, startPoint y: 159, endPoint x: 446, endPoint y: 159, distance: 7.5
click at [446, 159] on td "[PERSON_NAME]! Cheers for that I'll doubled it right now, keen as to get into i…" at bounding box center [574, 159] width 452 height 29
click at [452, 159] on div "[PERSON_NAME]! Cheers for that I'll doubled it right now, keen as to get into i…" at bounding box center [574, 160] width 436 height 8
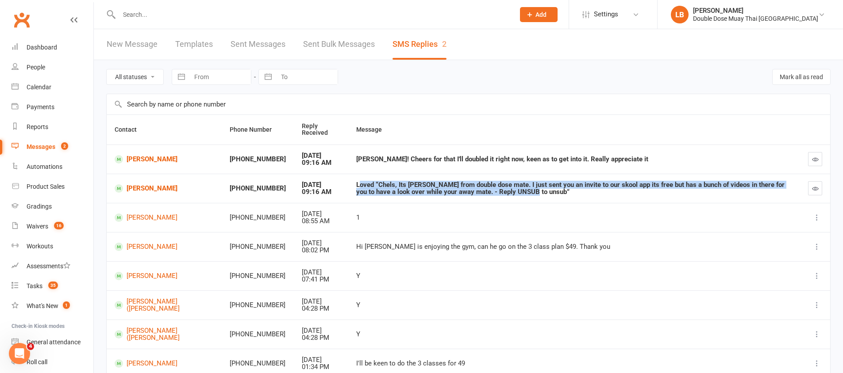
drag, startPoint x: 339, startPoint y: 188, endPoint x: 480, endPoint y: 194, distance: 141.3
click at [481, 193] on div "Loved “Chels, Its [PERSON_NAME] from double dose mate. I just sent you an invit…" at bounding box center [574, 188] width 436 height 15
click at [480, 194] on div "Loved “Chels, Its [PERSON_NAME] from double dose mate. I just sent you an invit…" at bounding box center [574, 188] width 436 height 15
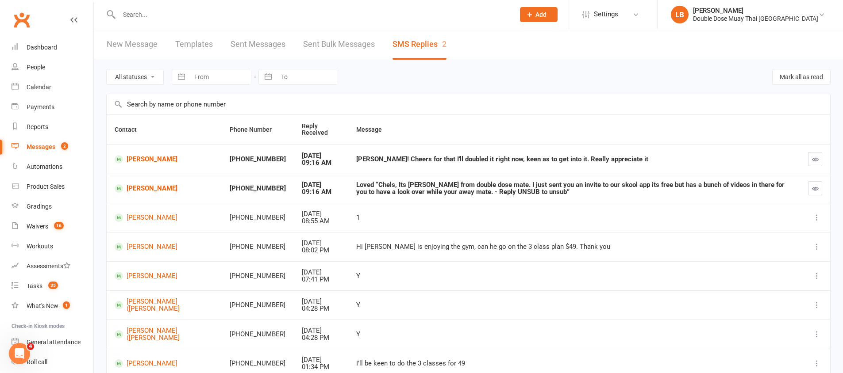
click at [476, 157] on div "[PERSON_NAME]! Cheers for that I'll doubled it right now, keen as to get into i…" at bounding box center [574, 160] width 436 height 8
click at [815, 158] on icon "button" at bounding box center [815, 159] width 7 height 7
click at [36, 50] on div "Dashboard" at bounding box center [42, 47] width 31 height 7
